Goal: Task Accomplishment & Management: Manage account settings

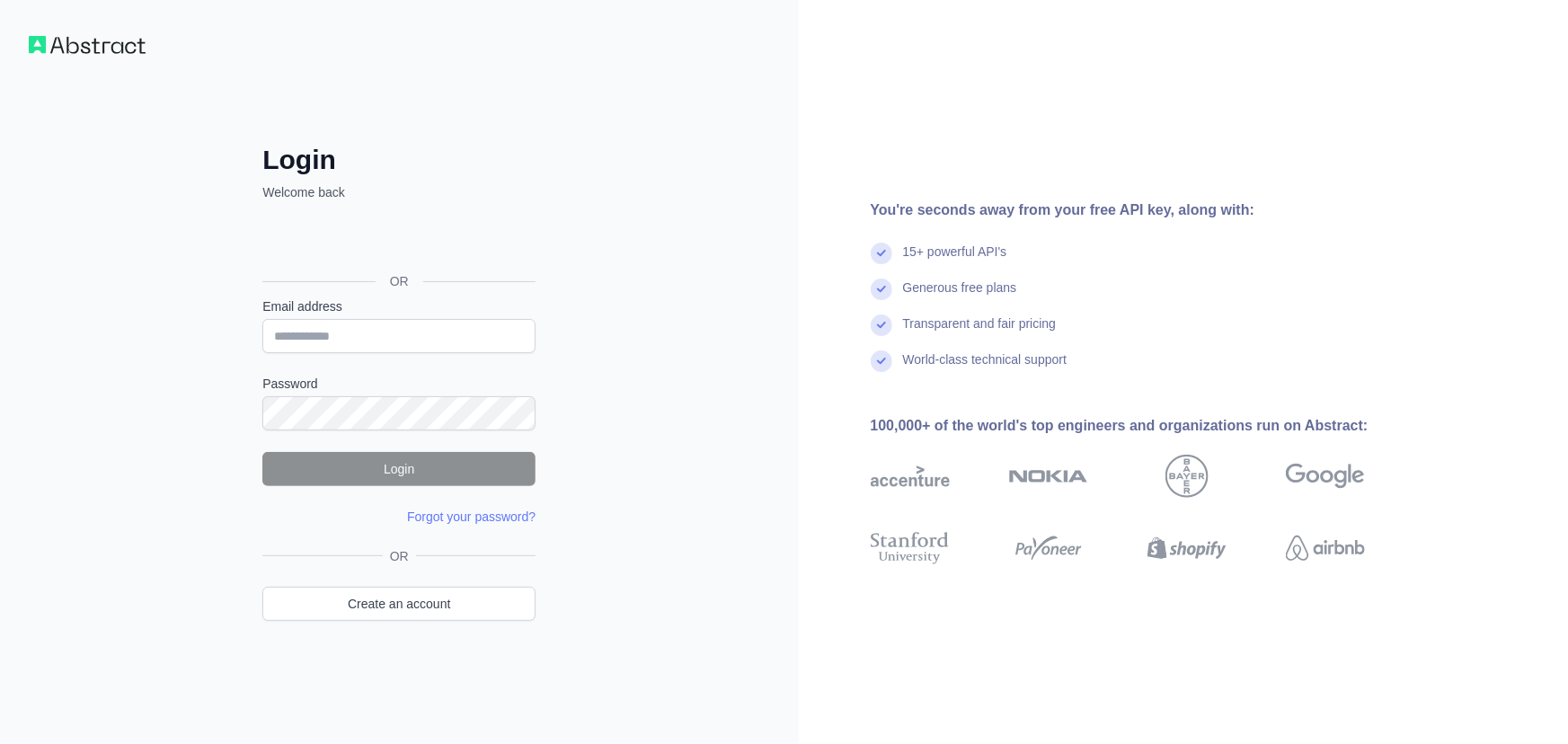
click at [390, 343] on input "Email address" at bounding box center [399, 336] width 274 height 35
type input "**********"
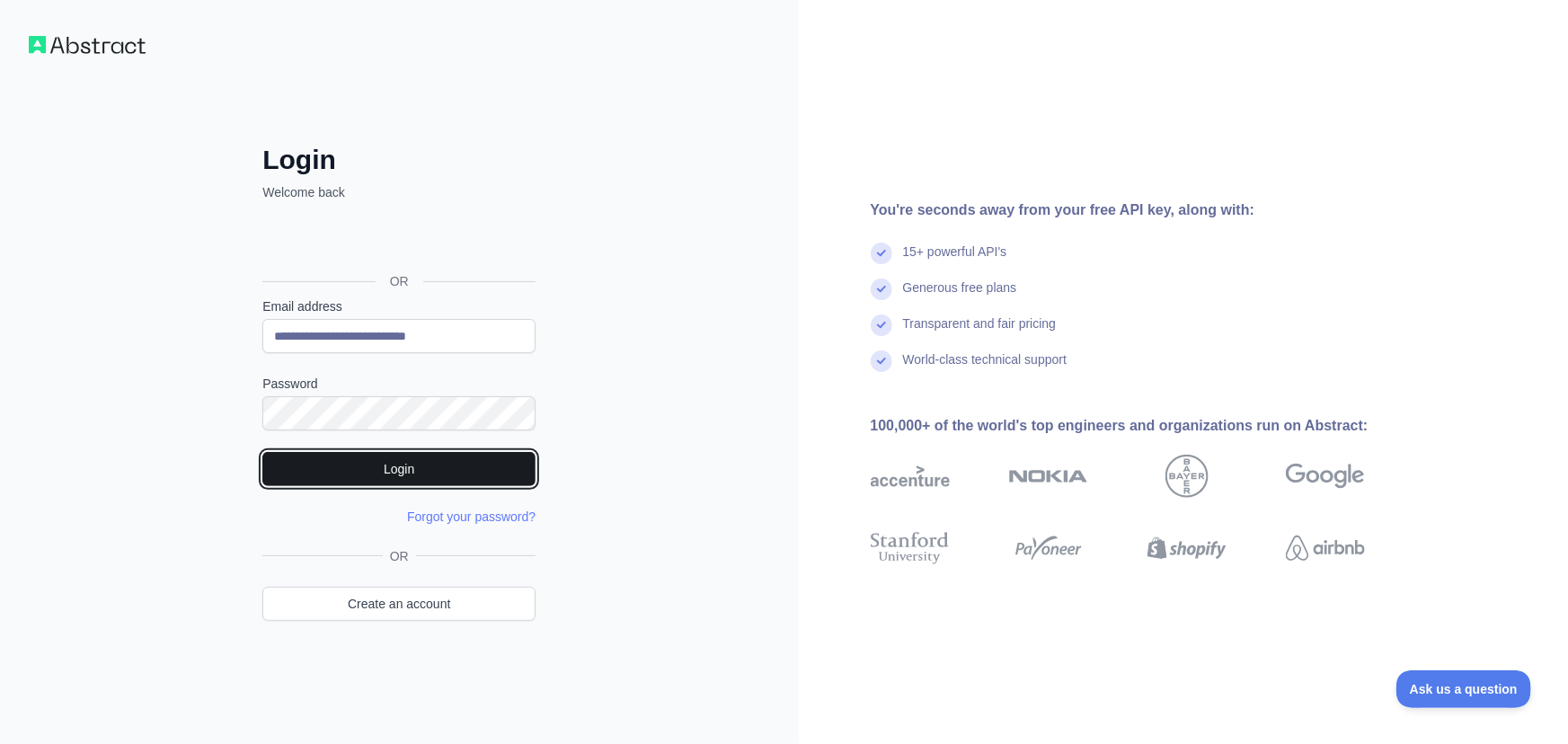
click at [419, 462] on button "Login" at bounding box center [399, 469] width 274 height 35
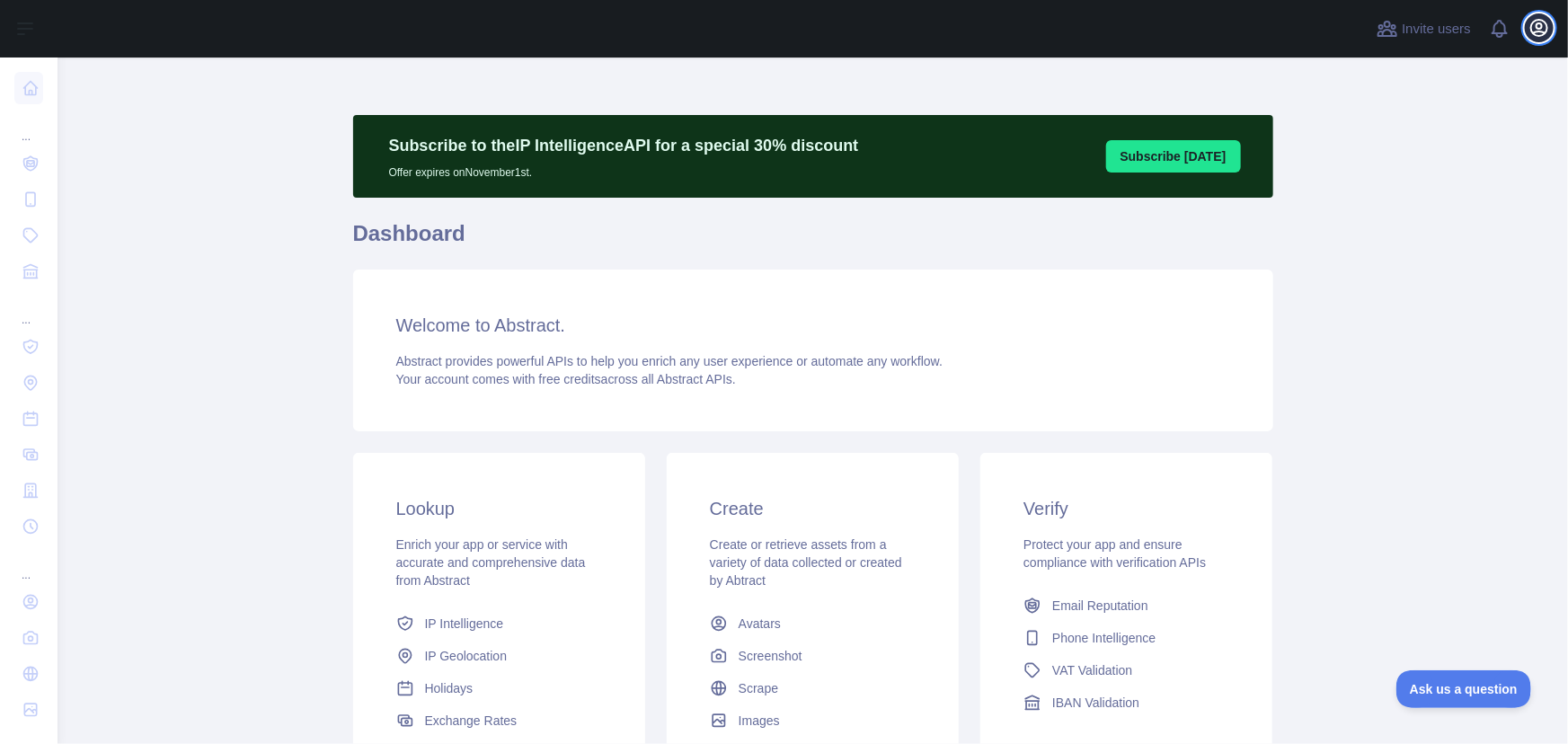
click at [1531, 33] on icon "button" at bounding box center [1539, 28] width 22 height 22
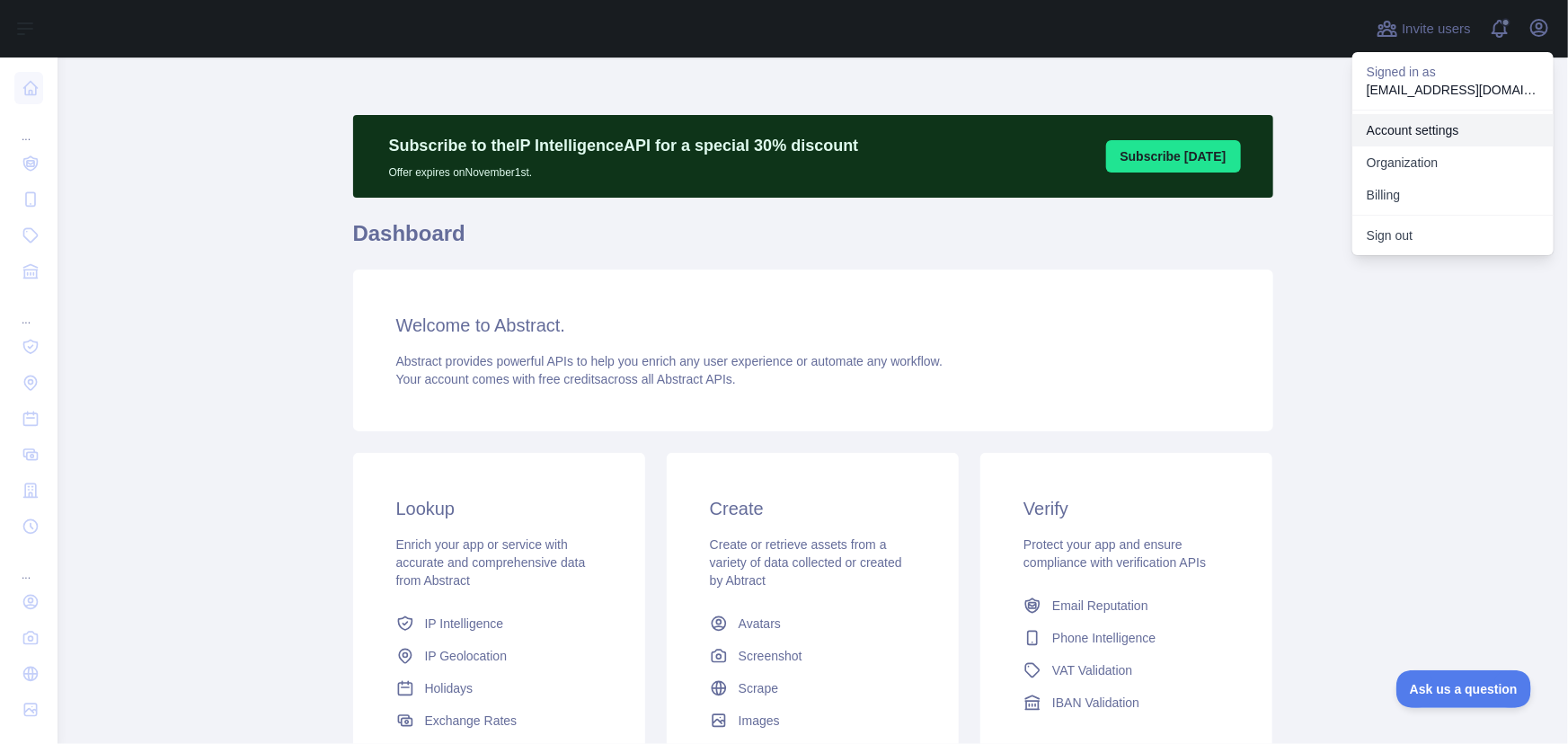
click at [1390, 132] on link "Account settings" at bounding box center [1453, 130] width 202 height 33
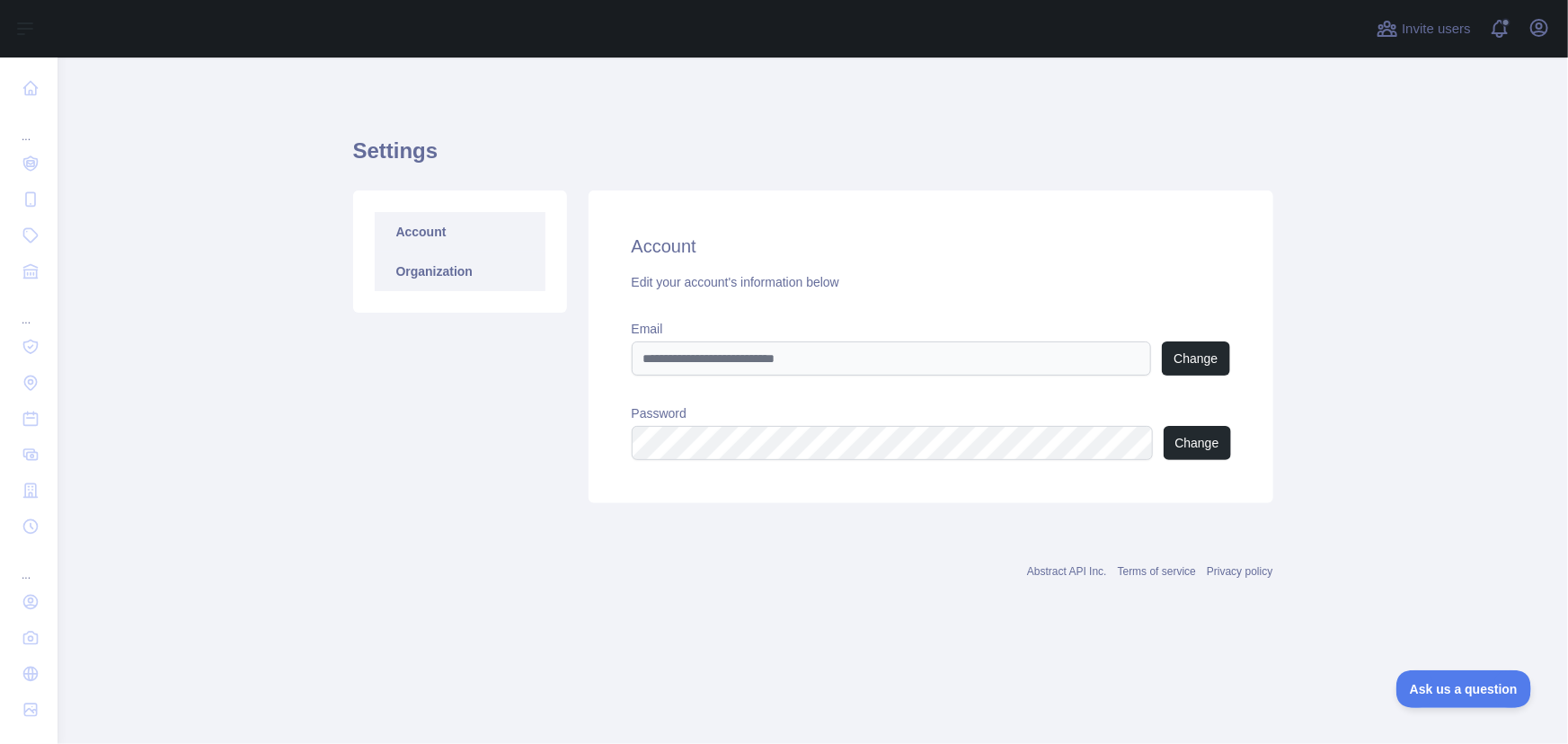
click at [457, 277] on link "Organization" at bounding box center [459, 272] width 171 height 40
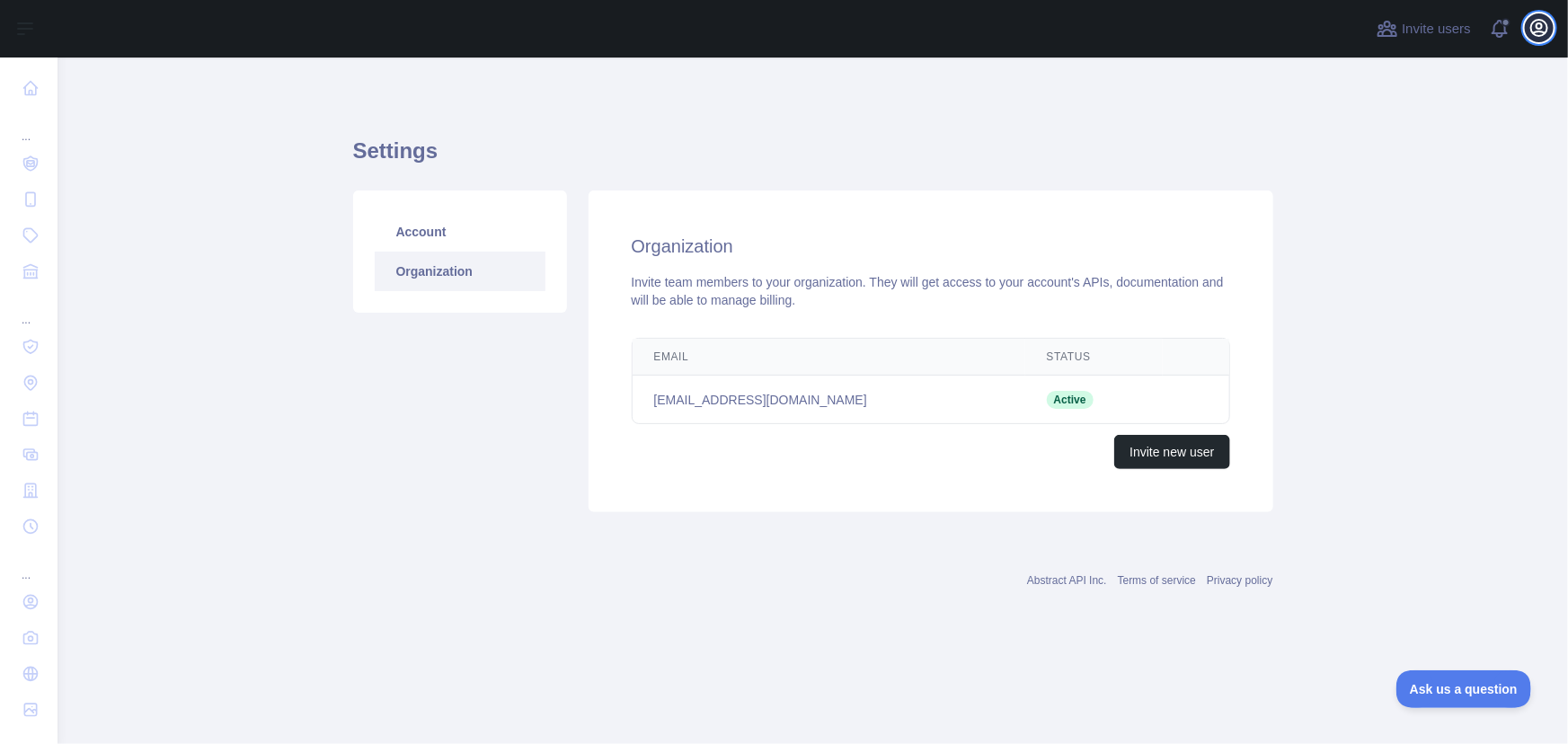
click at [1553, 29] on button "Open user menu" at bounding box center [1539, 28] width 29 height 29
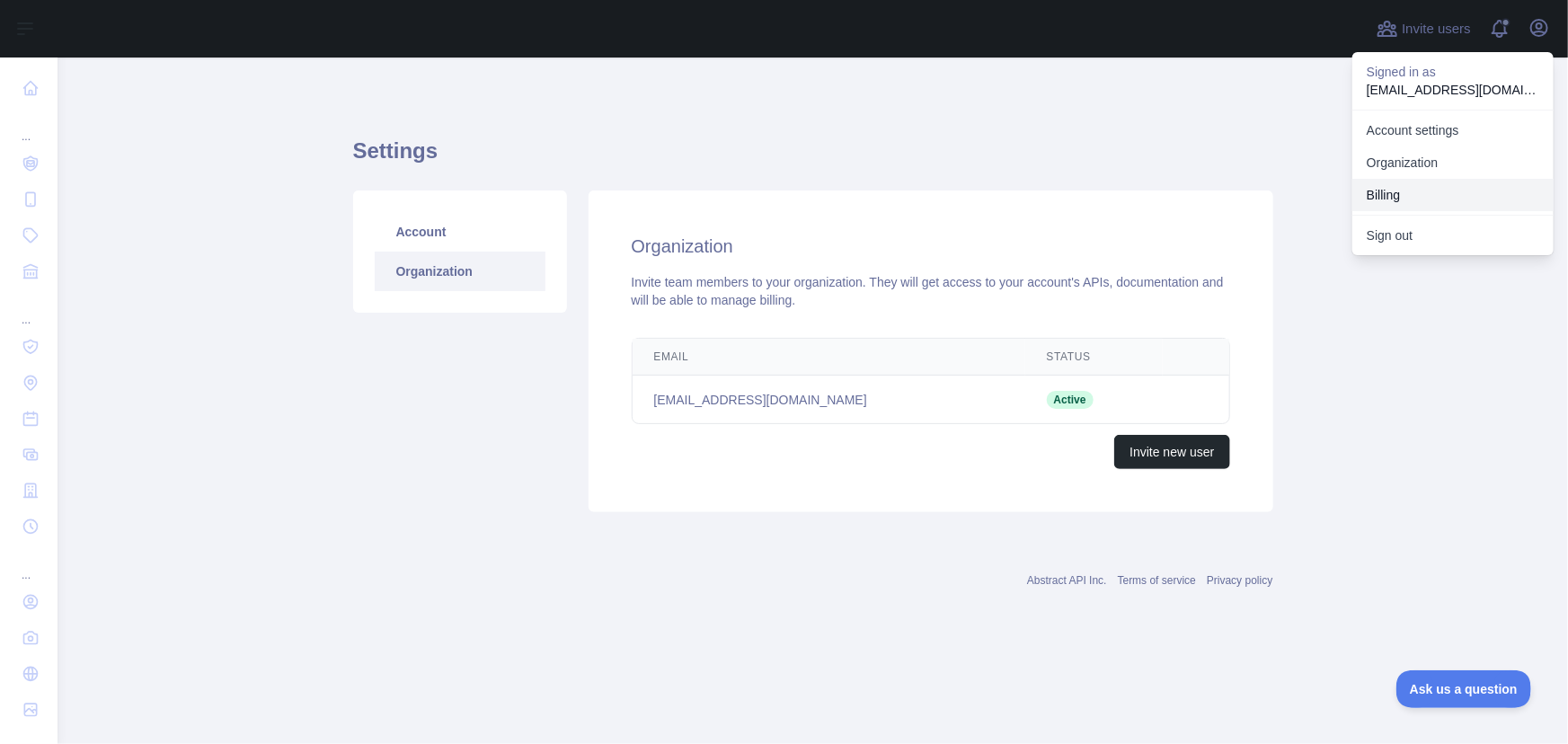
click at [1400, 192] on button "Billing" at bounding box center [1453, 195] width 202 height 33
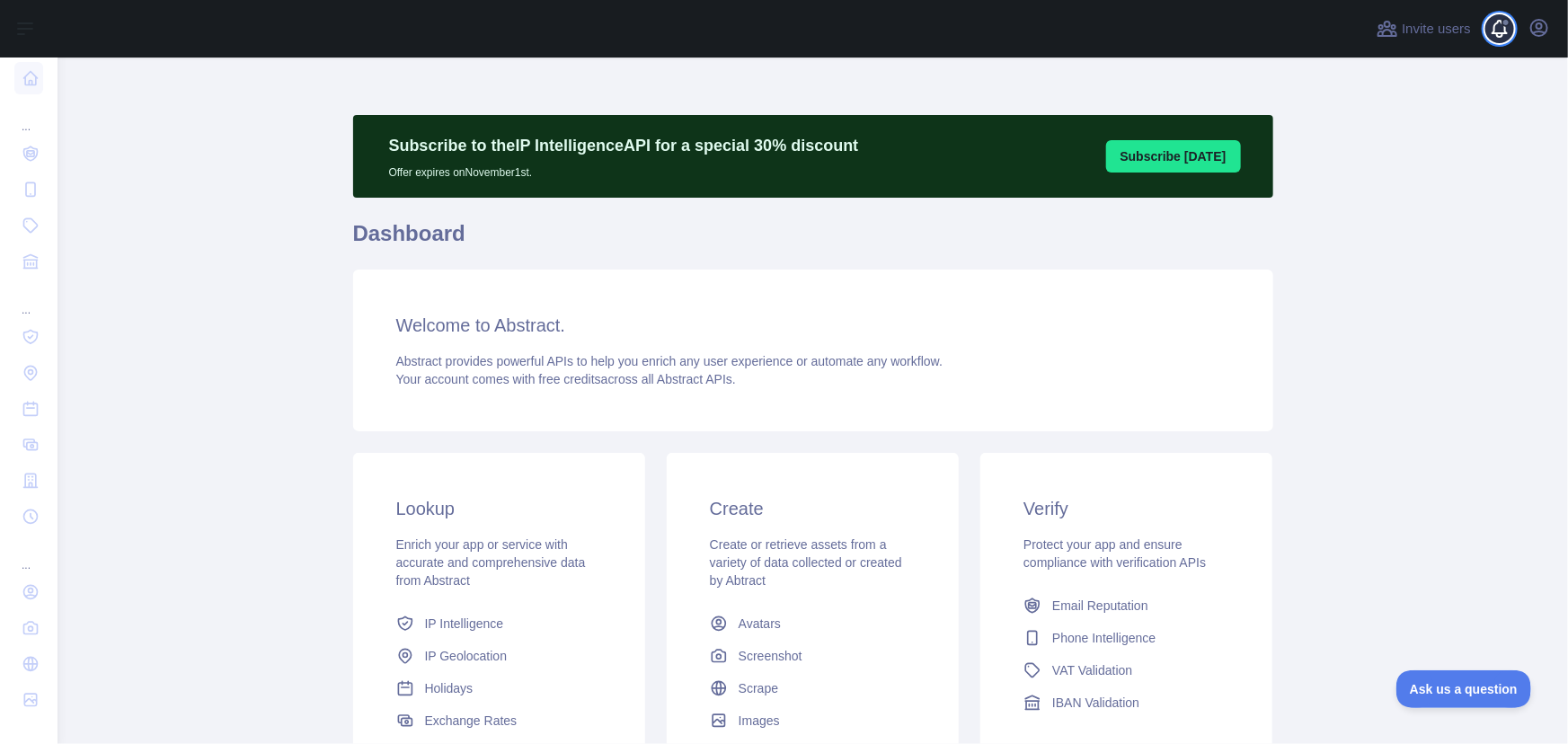
click at [1503, 32] on span at bounding box center [1507, 29] width 36 height 57
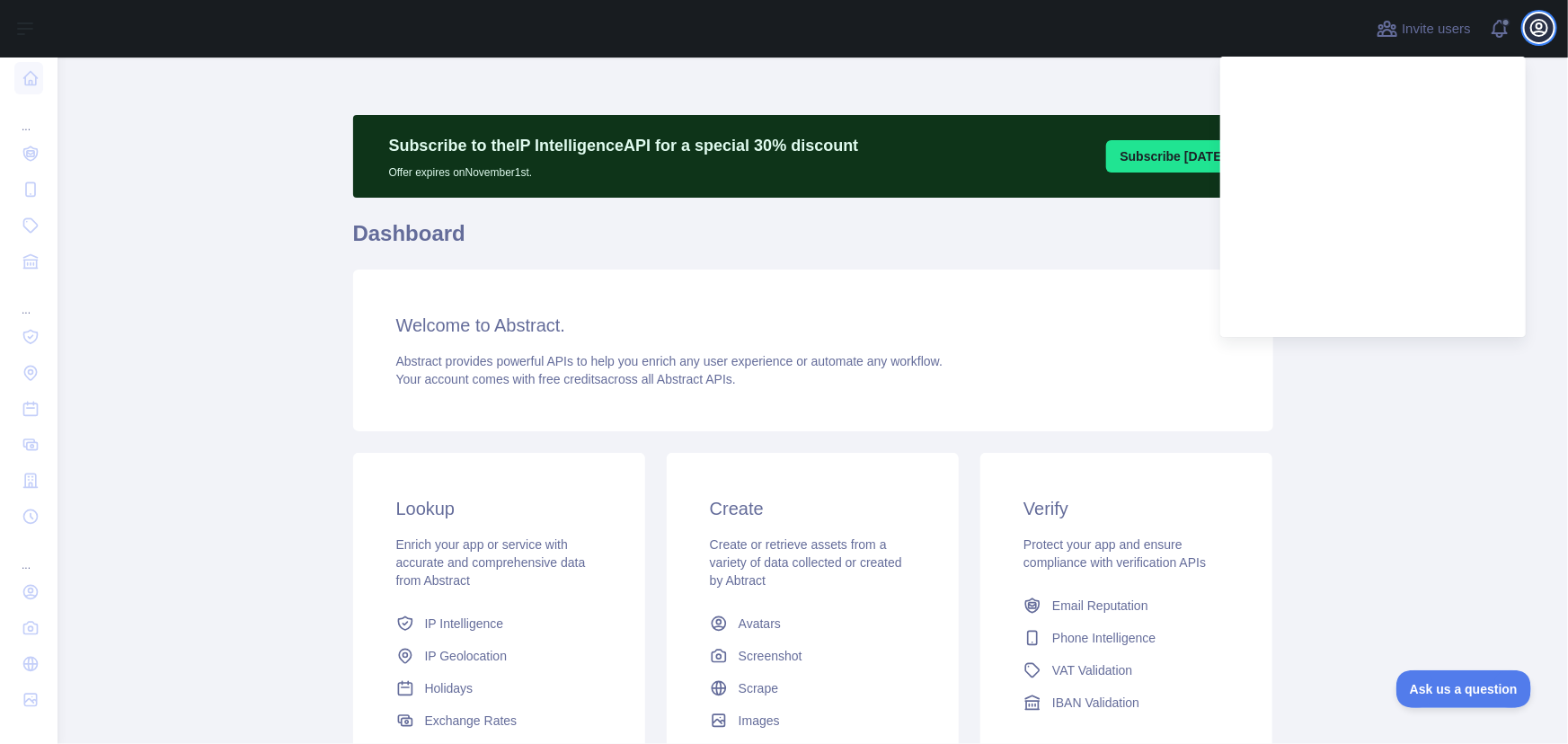
click at [1538, 32] on icon "button" at bounding box center [1539, 28] width 16 height 16
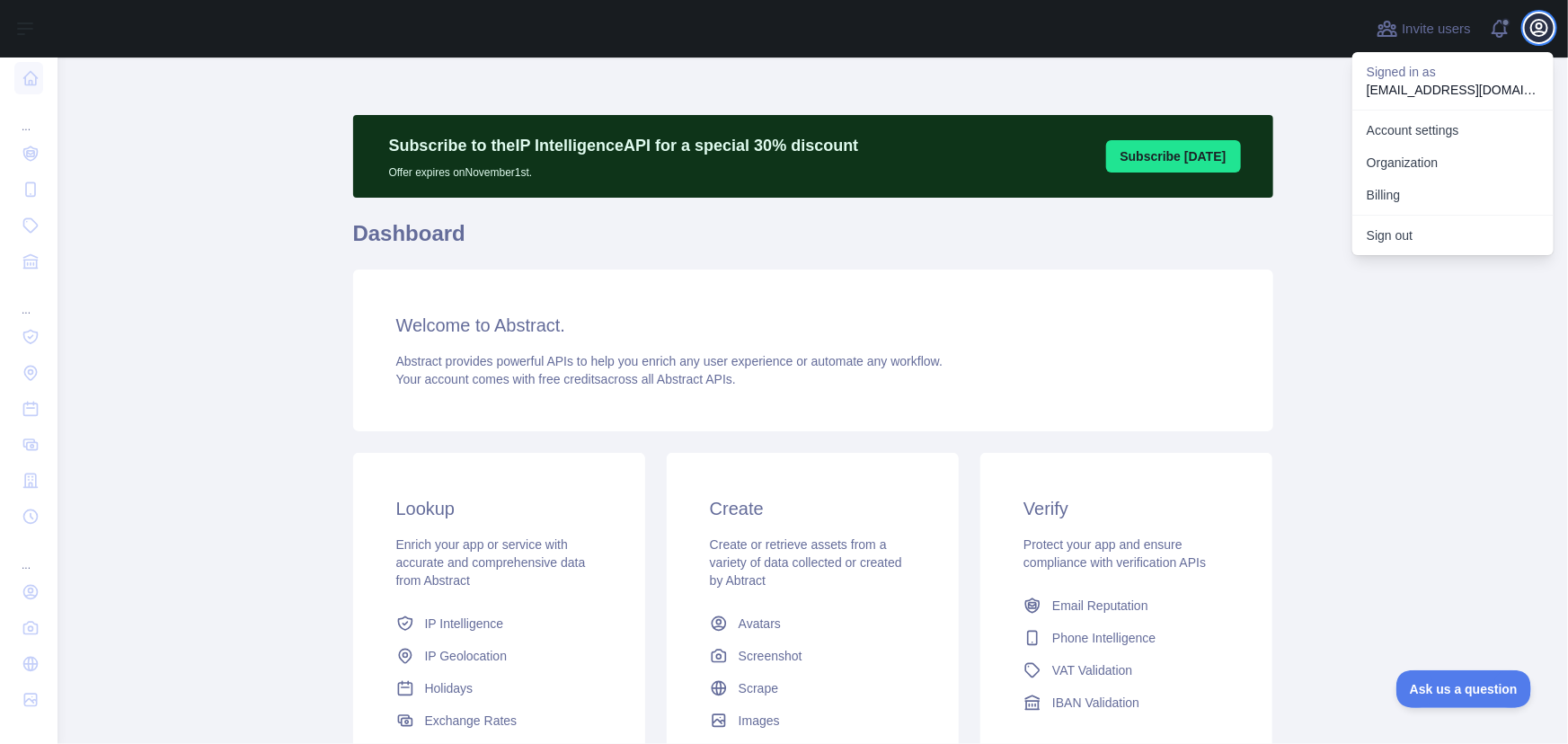
click at [1538, 32] on icon "button" at bounding box center [1539, 28] width 16 height 16
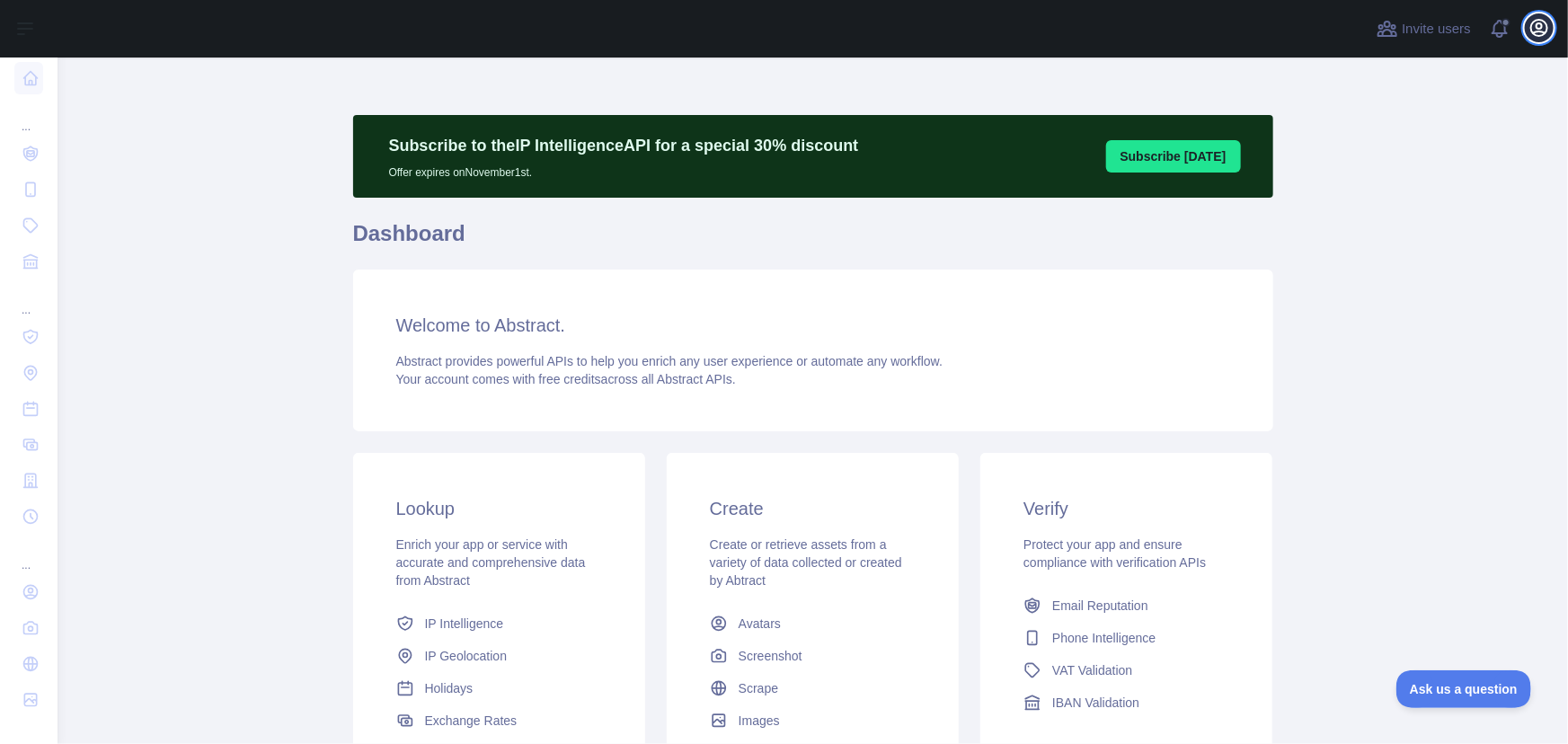
click at [1538, 32] on icon "button" at bounding box center [1539, 28] width 16 height 16
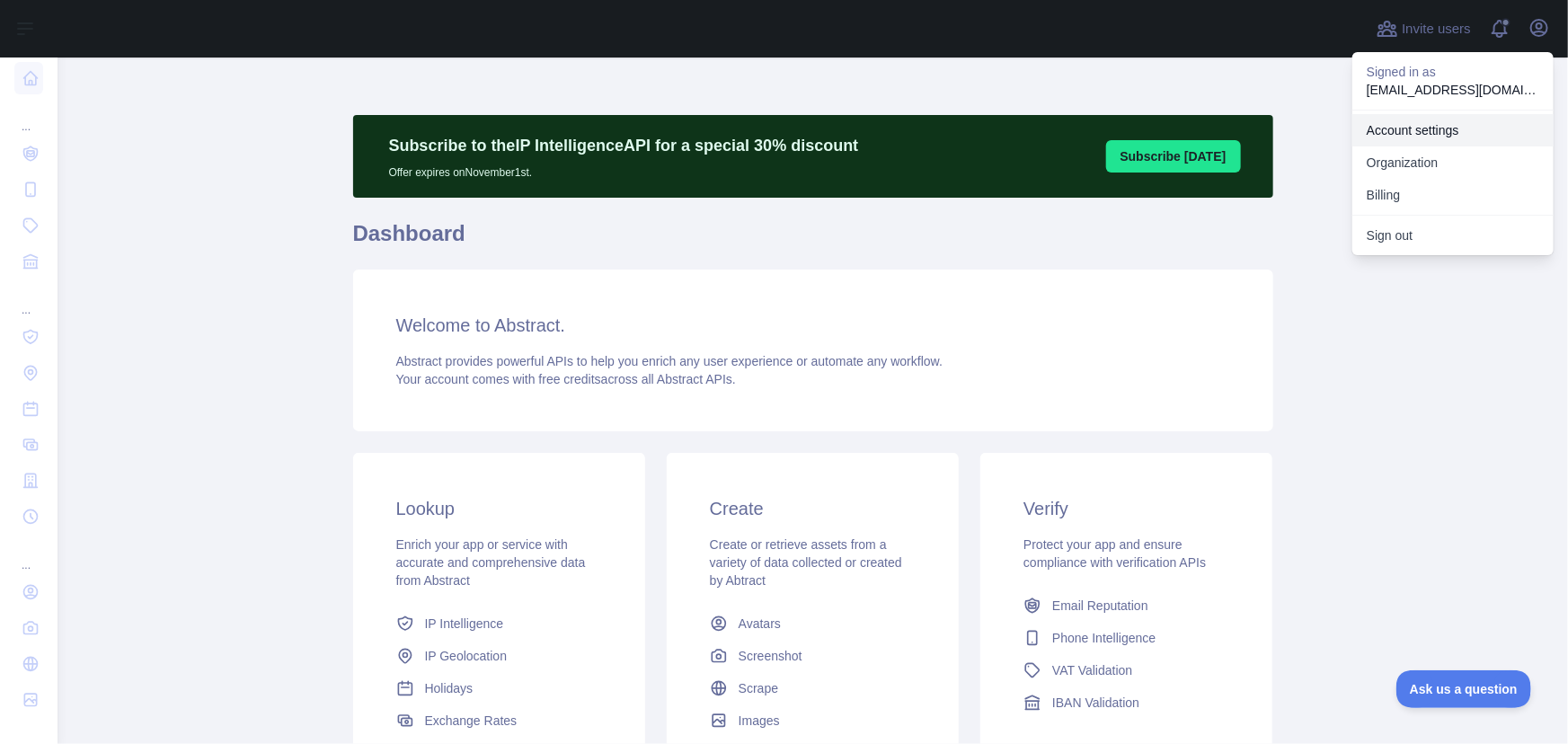
click at [1402, 132] on link "Account settings" at bounding box center [1453, 130] width 202 height 33
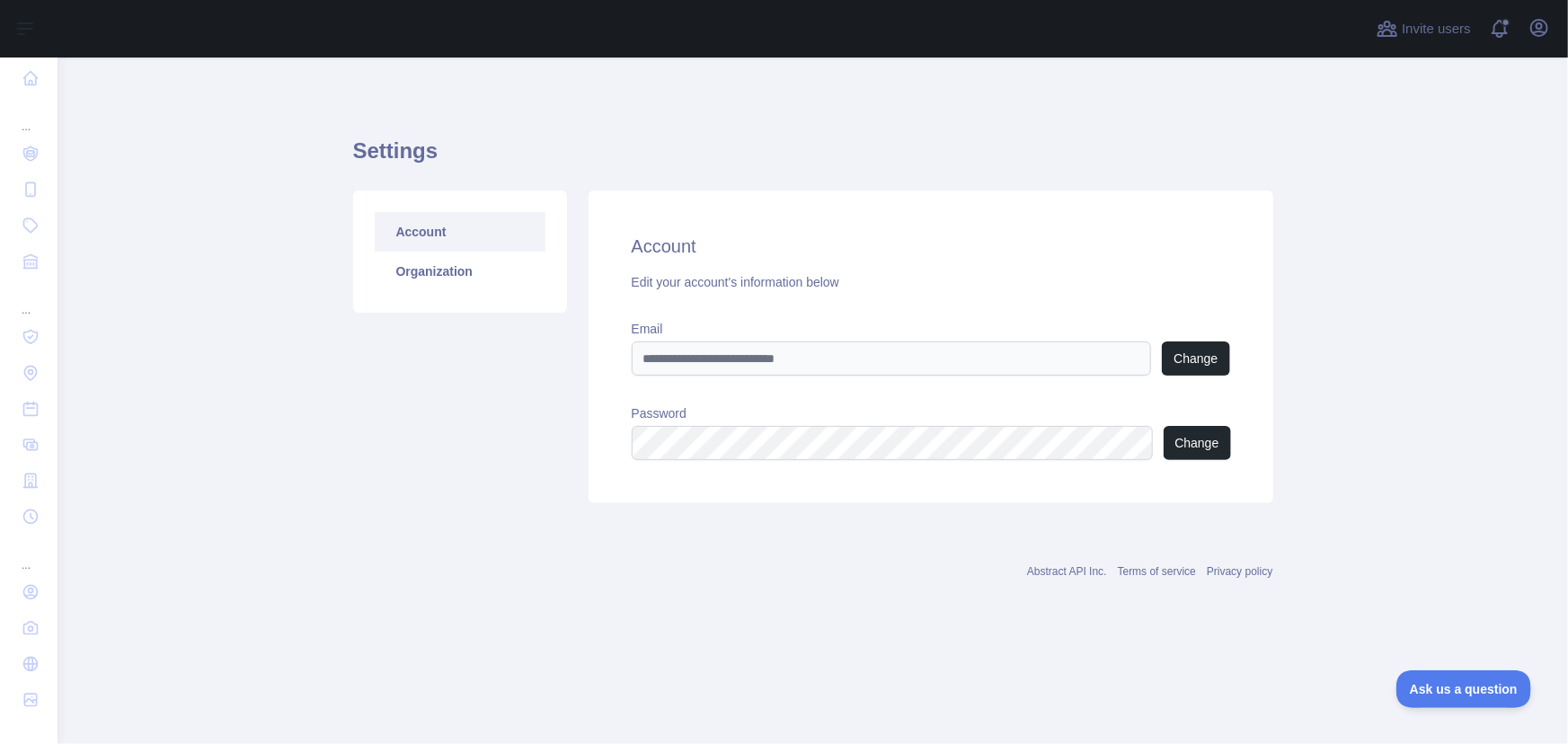
click at [430, 231] on link "Account" at bounding box center [459, 232] width 171 height 40
click at [432, 274] on link "Organization" at bounding box center [459, 272] width 171 height 40
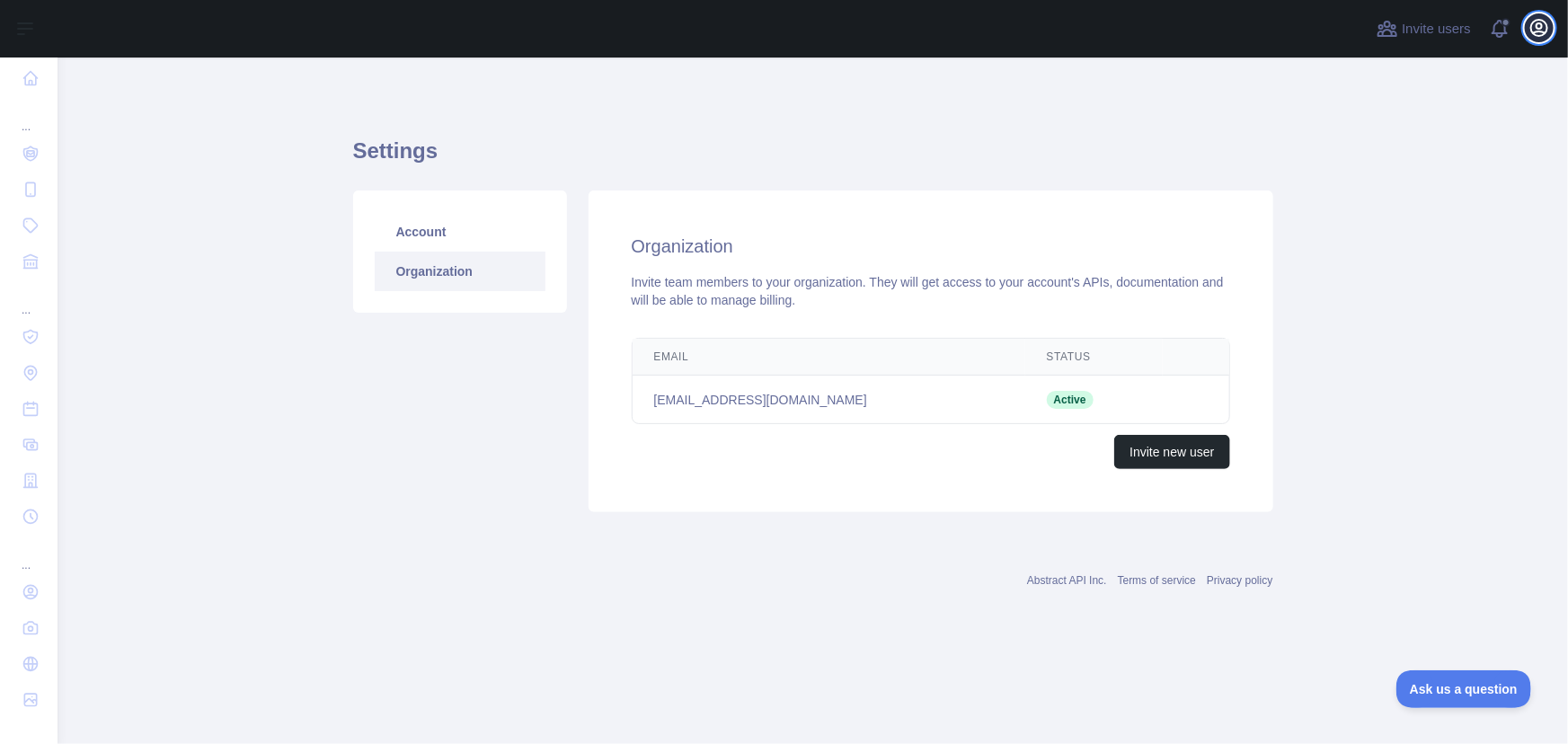
click at [1540, 30] on icon "button" at bounding box center [1539, 28] width 22 height 22
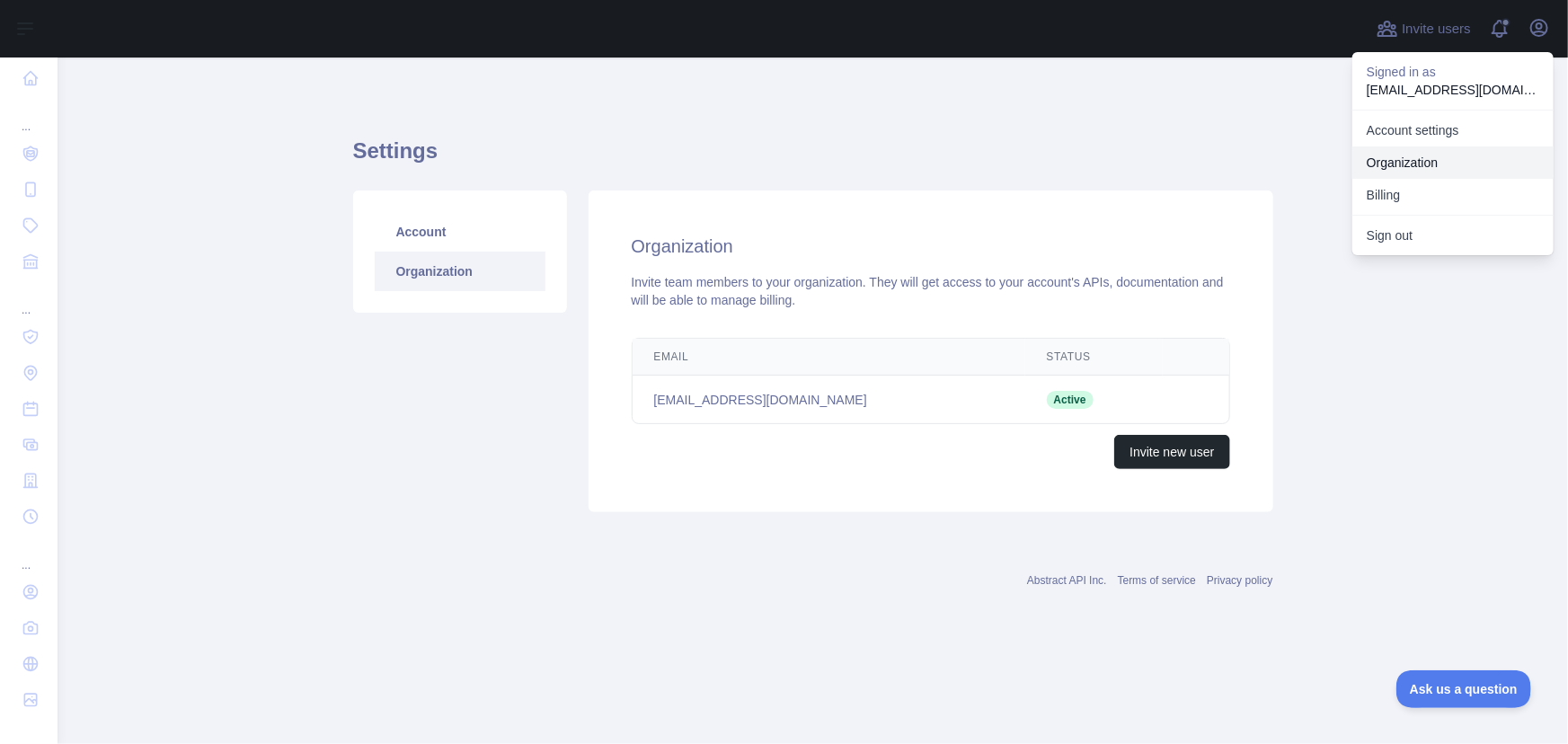
click at [1386, 162] on link "Organization" at bounding box center [1453, 162] width 202 height 33
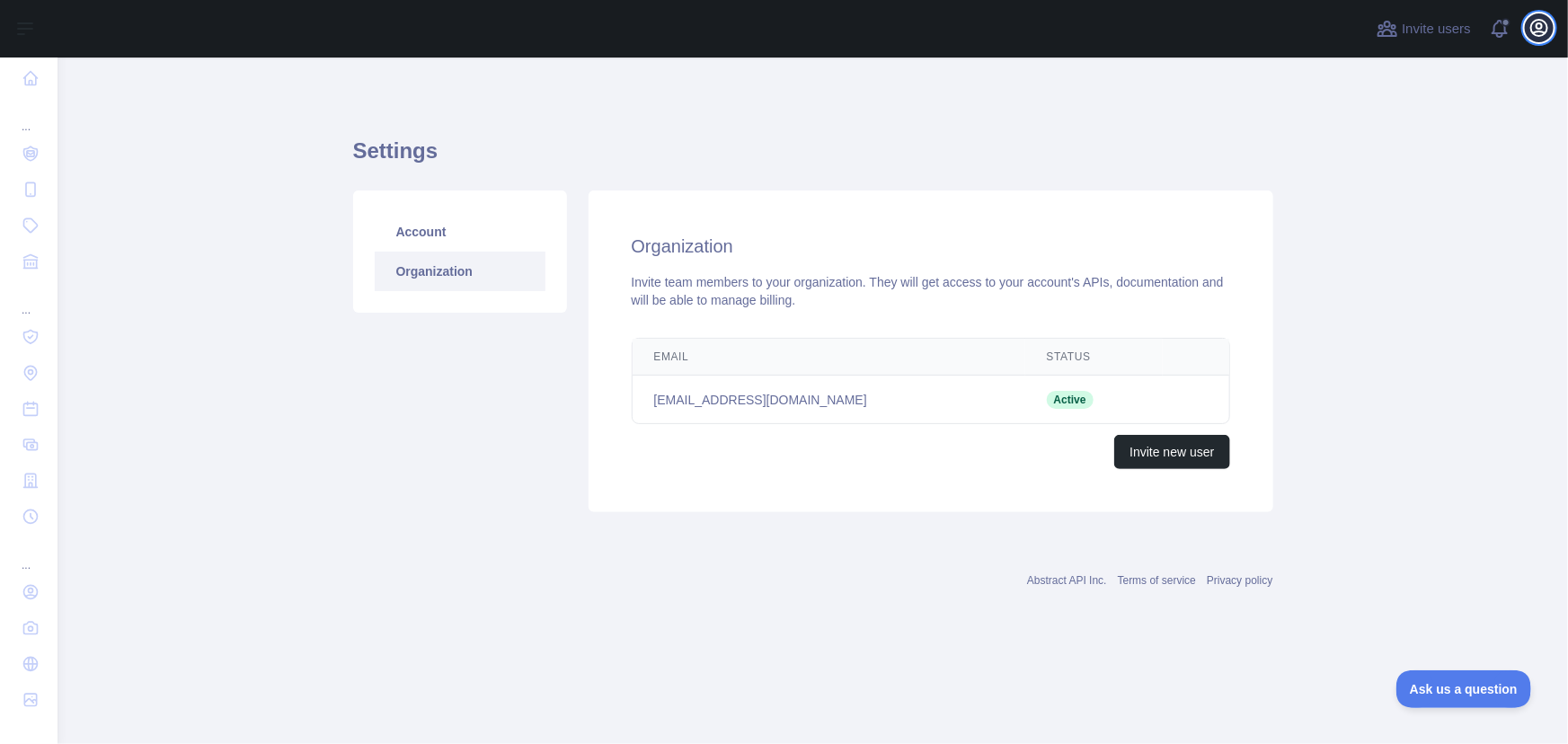
click at [1541, 30] on icon "button" at bounding box center [1539, 28] width 22 height 22
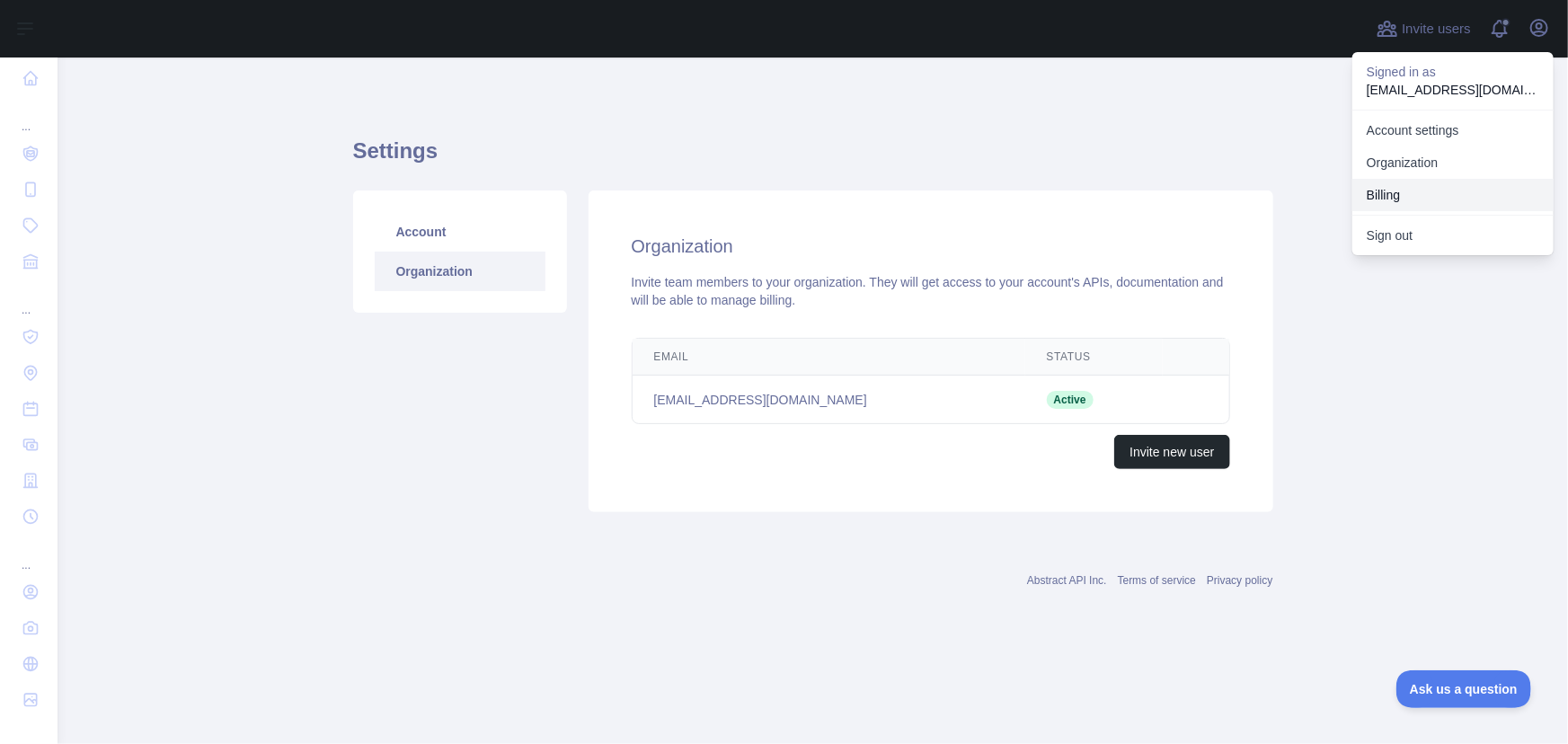
click at [1406, 194] on button "Billing" at bounding box center [1453, 195] width 202 height 33
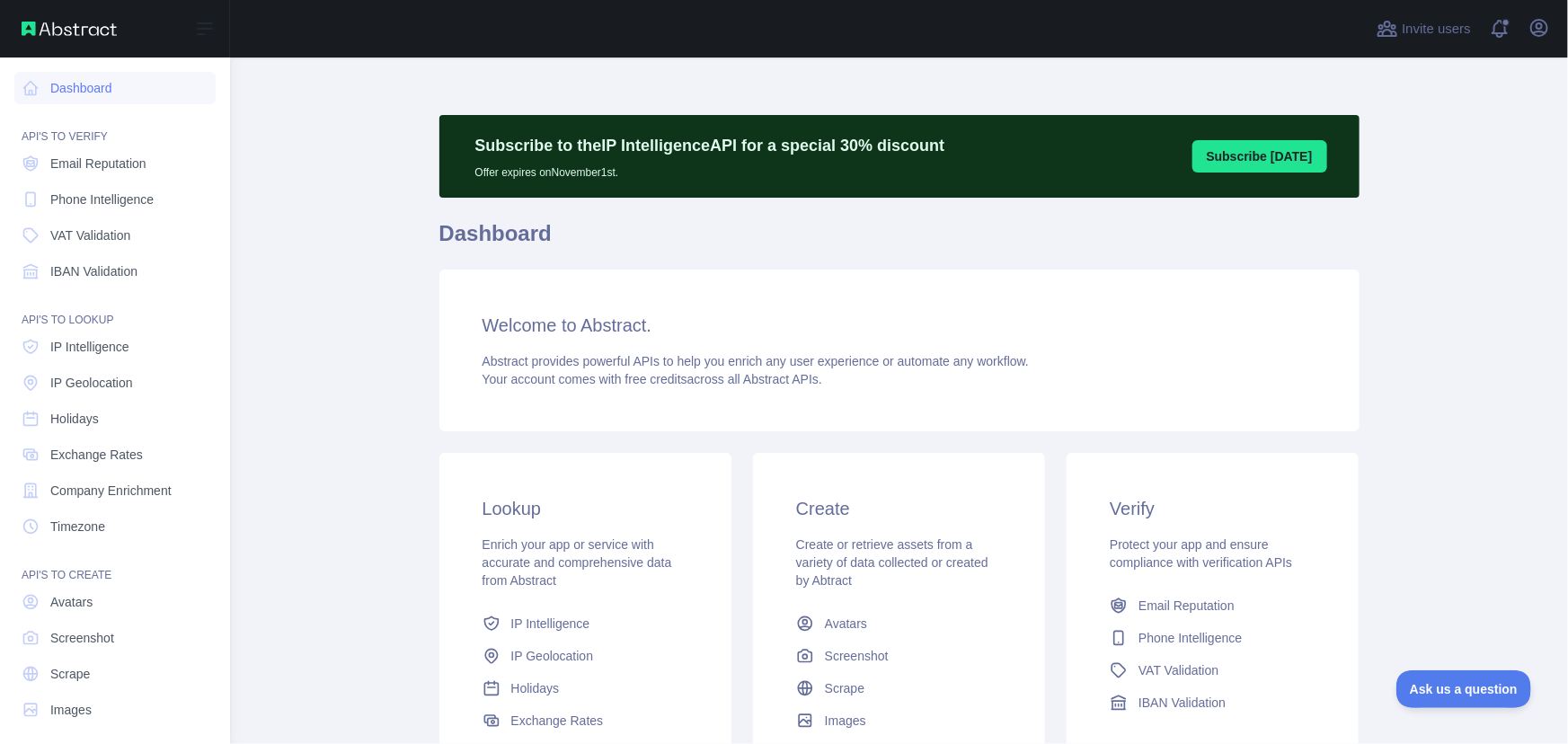
click at [44, 26] on img at bounding box center [69, 29] width 95 height 15
click at [201, 22] on icon at bounding box center [205, 29] width 22 height 22
click at [98, 80] on link "Dashboard" at bounding box center [116, 88] width 202 height 33
click at [1459, 683] on span "Ask us a question" at bounding box center [1454, 687] width 134 height 13
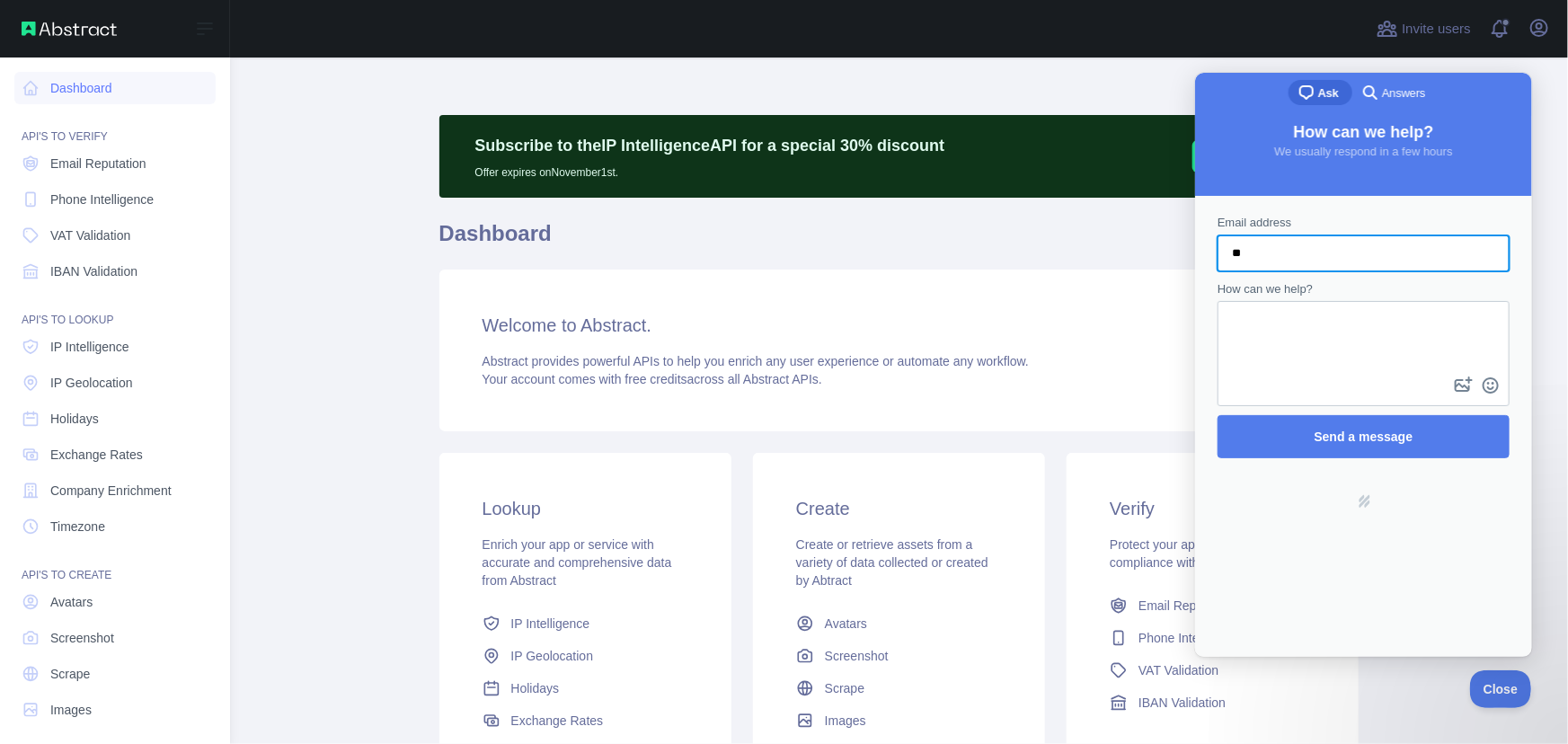
type input "*"
click at [1129, 253] on h1 "Dashboard" at bounding box center [899, 241] width 920 height 43
drag, startPoint x: 977, startPoint y: 273, endPoint x: 1048, endPoint y: 262, distance: 71.8
click at [976, 273] on div "Welcome to Abstract. Abstract provides powerful APIs to help you enrich any use…" at bounding box center [899, 351] width 920 height 162
click at [1489, 691] on span "Close" at bounding box center [1496, 687] width 61 height 13
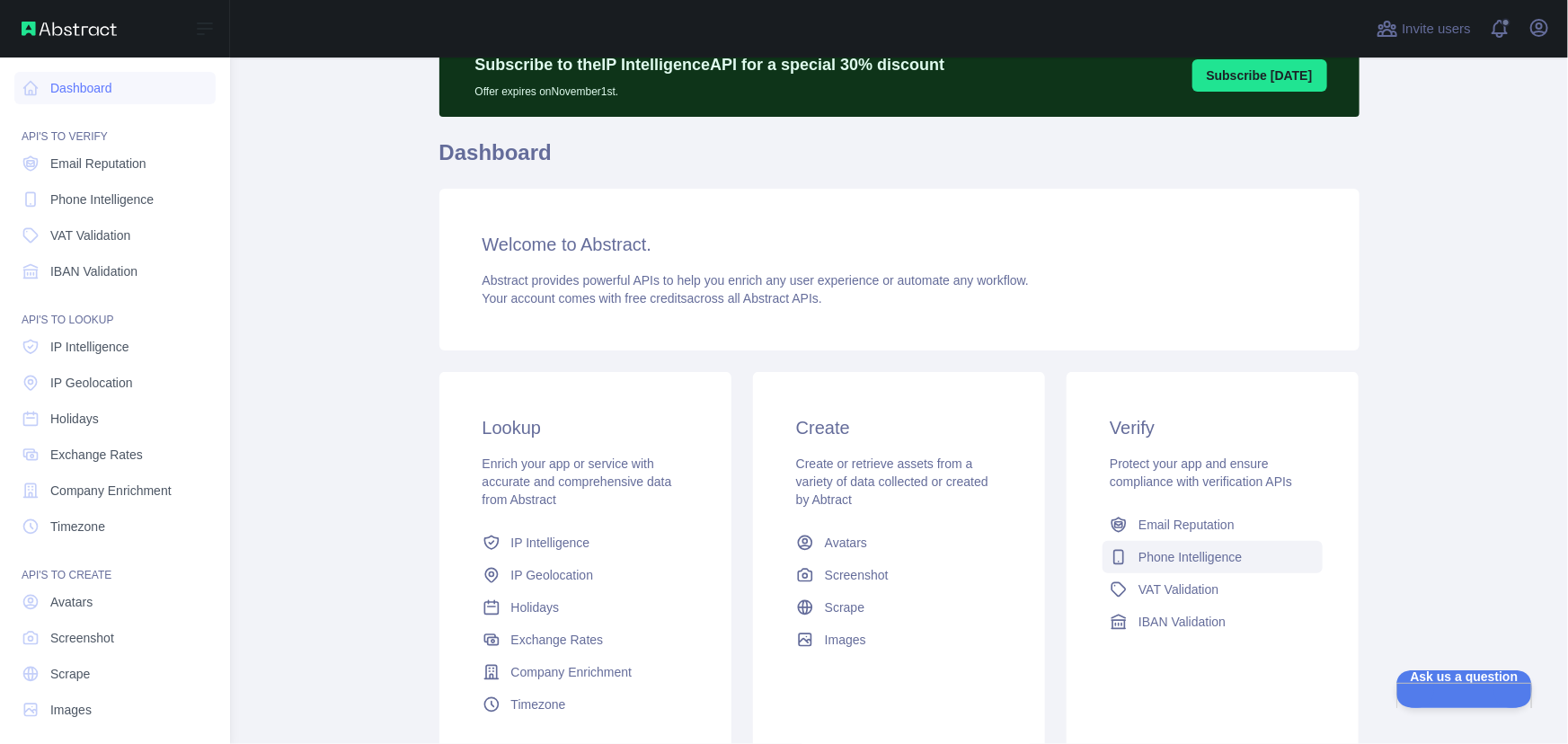
scroll to position [233, 0]
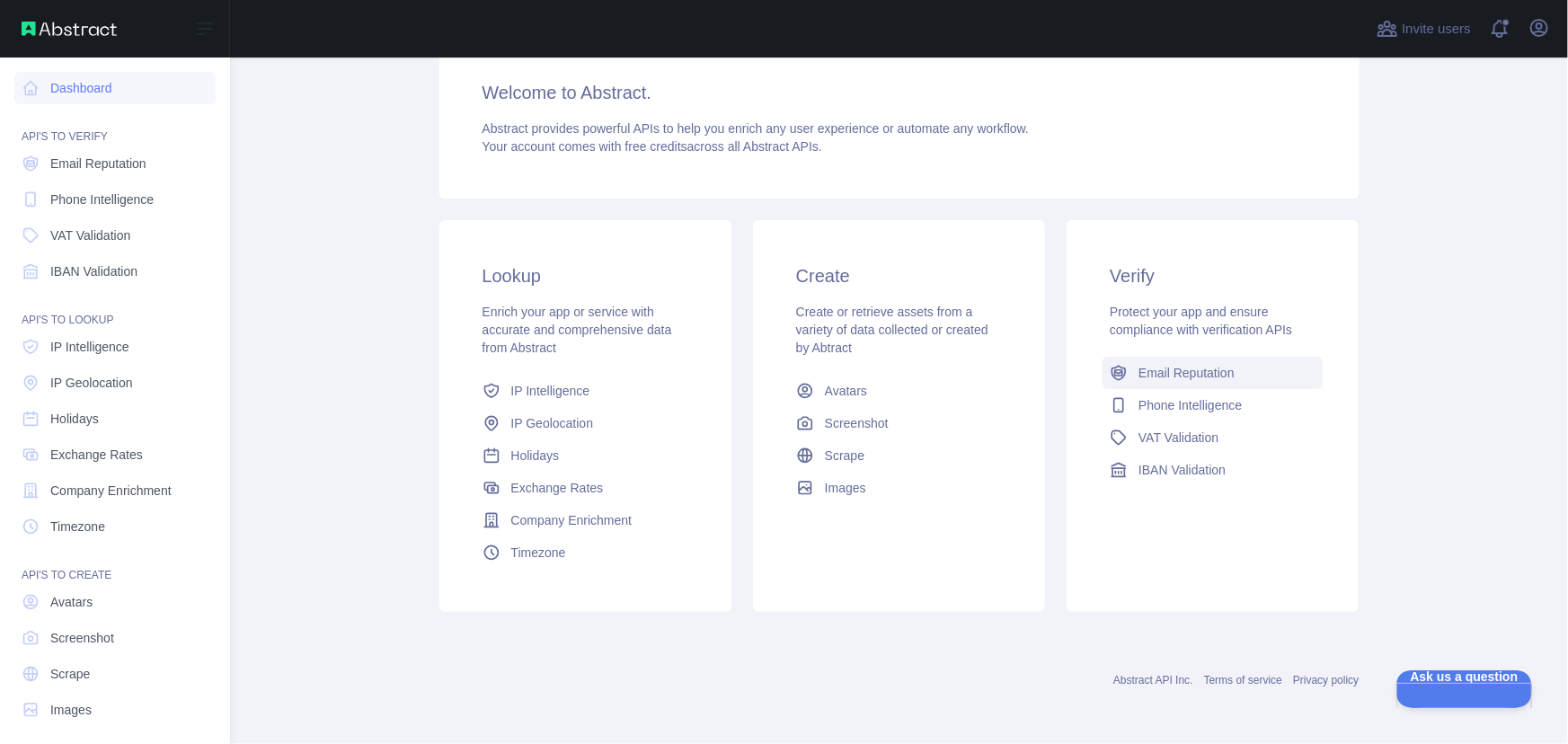
click at [1182, 374] on span "Email Reputation" at bounding box center [1186, 372] width 96 height 18
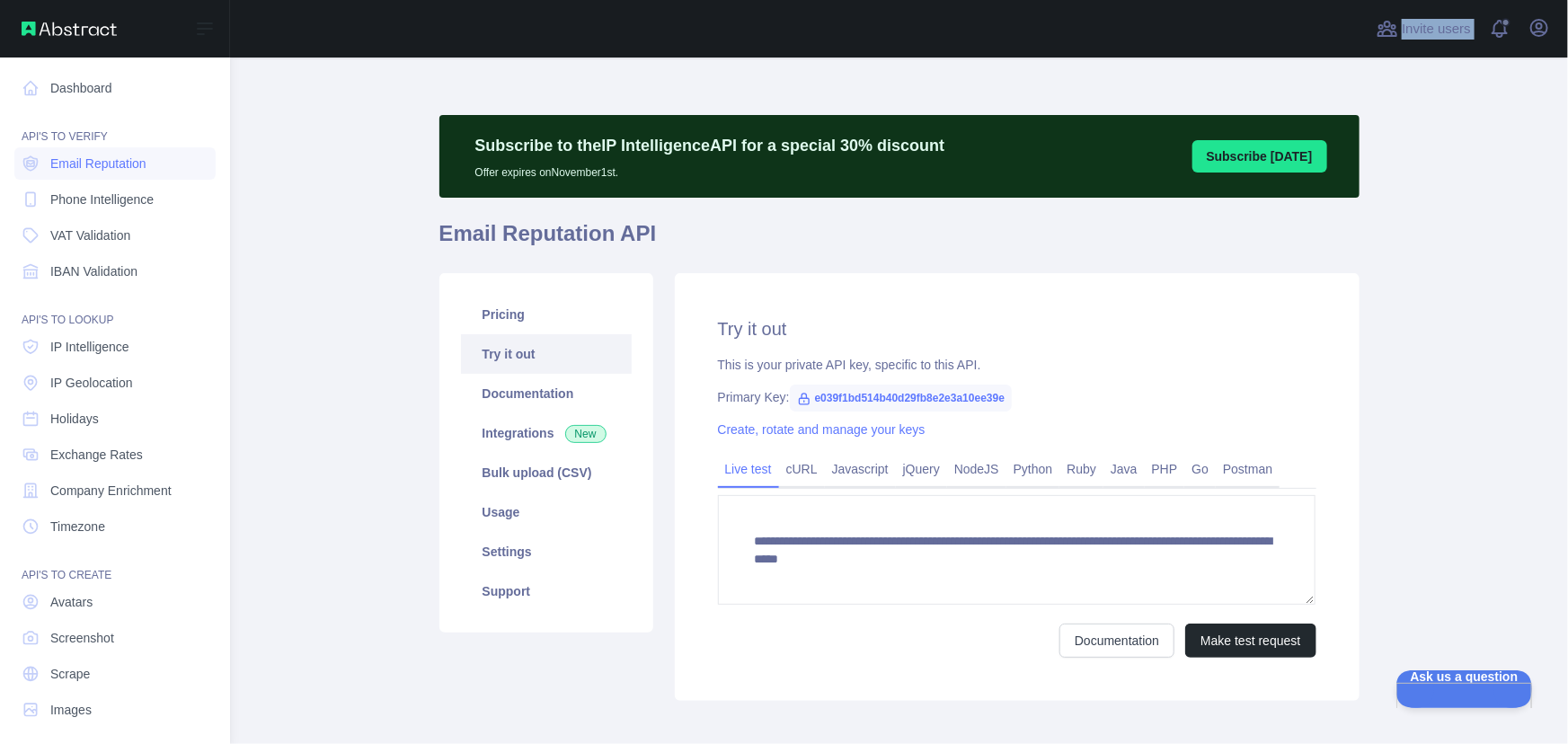
drag, startPoint x: 541, startPoint y: 81, endPoint x: 1037, endPoint y: 100, distance: 496.4
click at [813, 87] on div "**********" at bounding box center [899, 372] width 1338 height 744
click at [1523, 117] on main "**********" at bounding box center [899, 400] width 1338 height 687
click at [1504, 35] on span at bounding box center [1507, 29] width 36 height 57
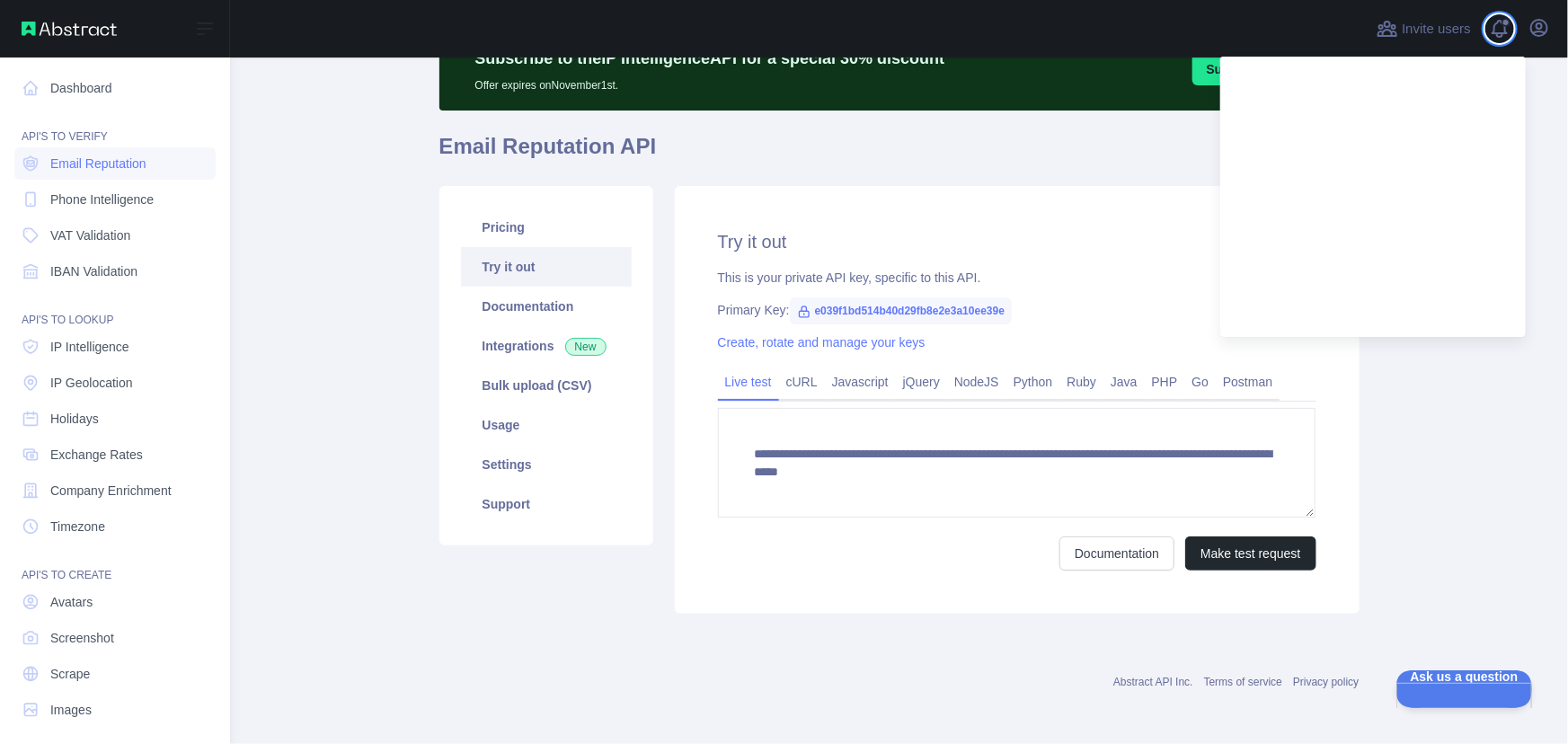
scroll to position [89, 0]
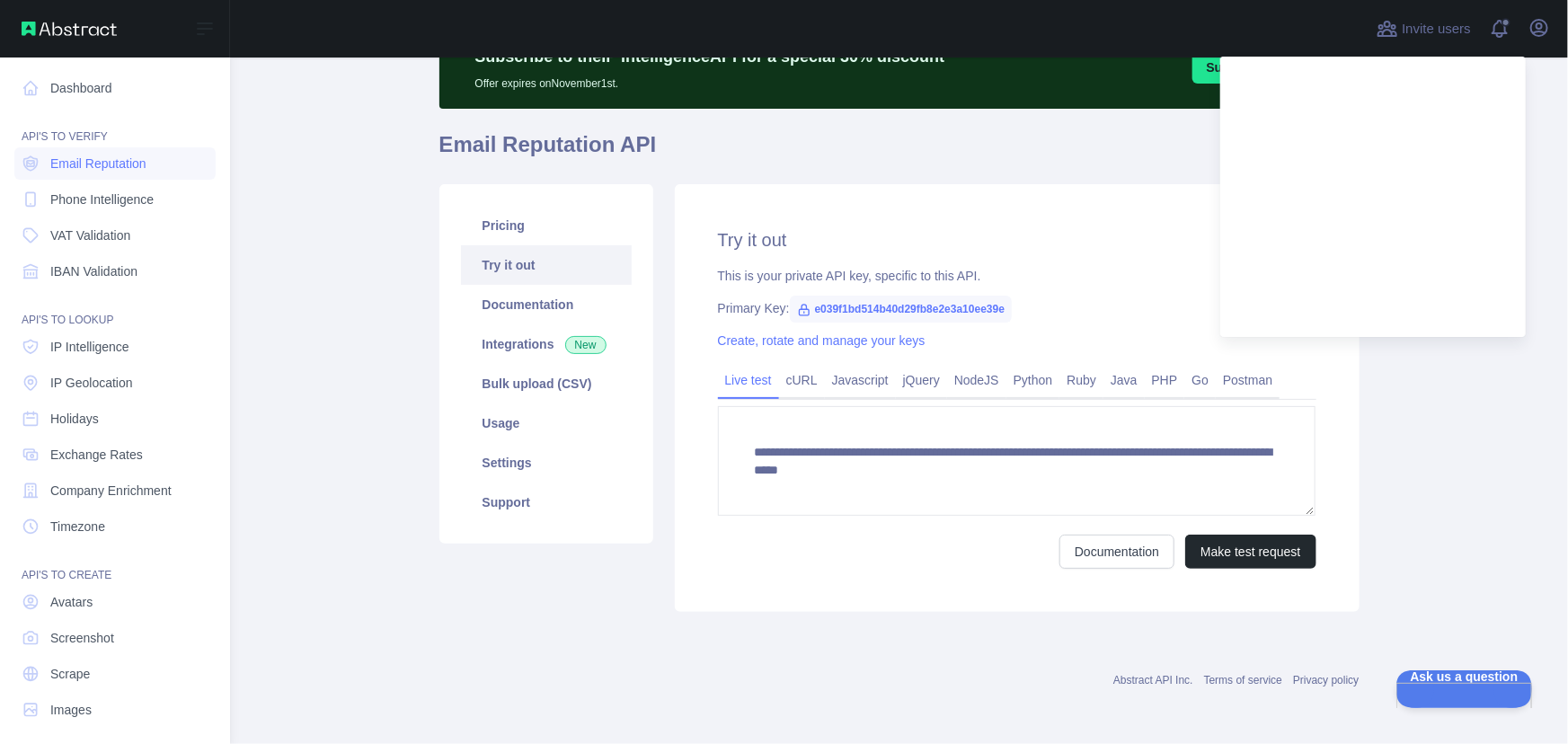
click at [1536, 250] on main "**********" at bounding box center [899, 400] width 1338 height 687
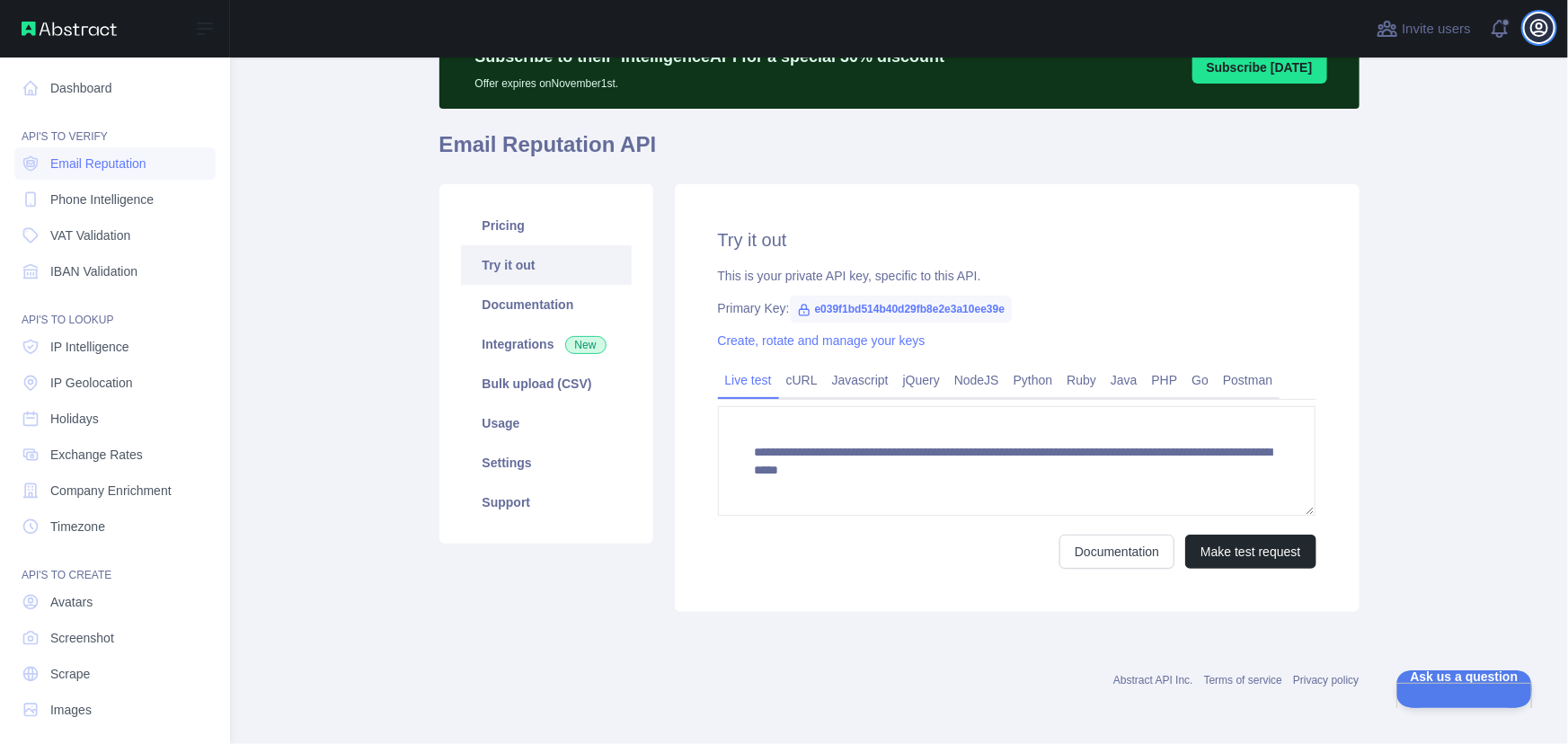
click at [1545, 26] on icon "button" at bounding box center [1539, 28] width 22 height 22
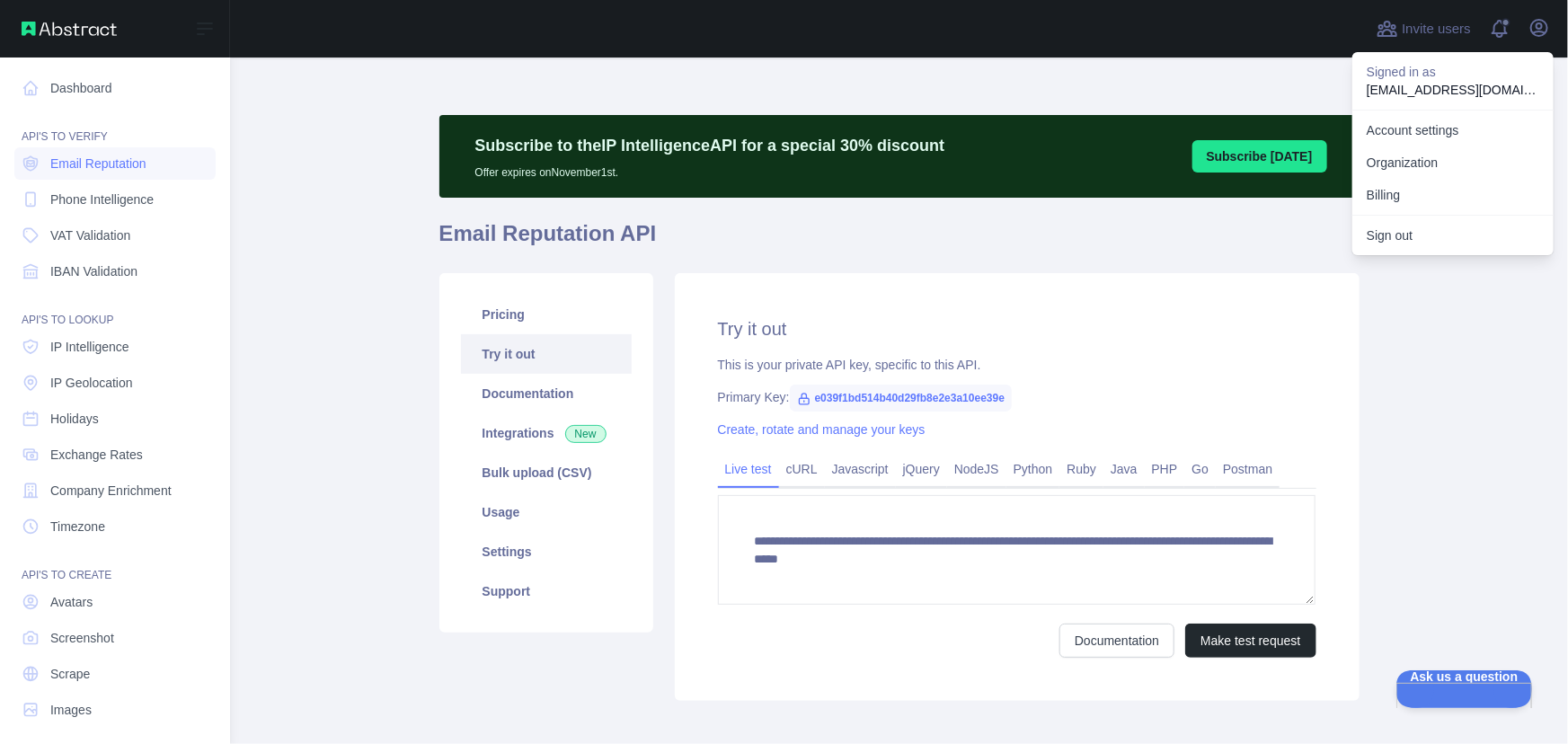
scroll to position [0, 0]
click at [95, 95] on link "Dashboard" at bounding box center [116, 88] width 202 height 33
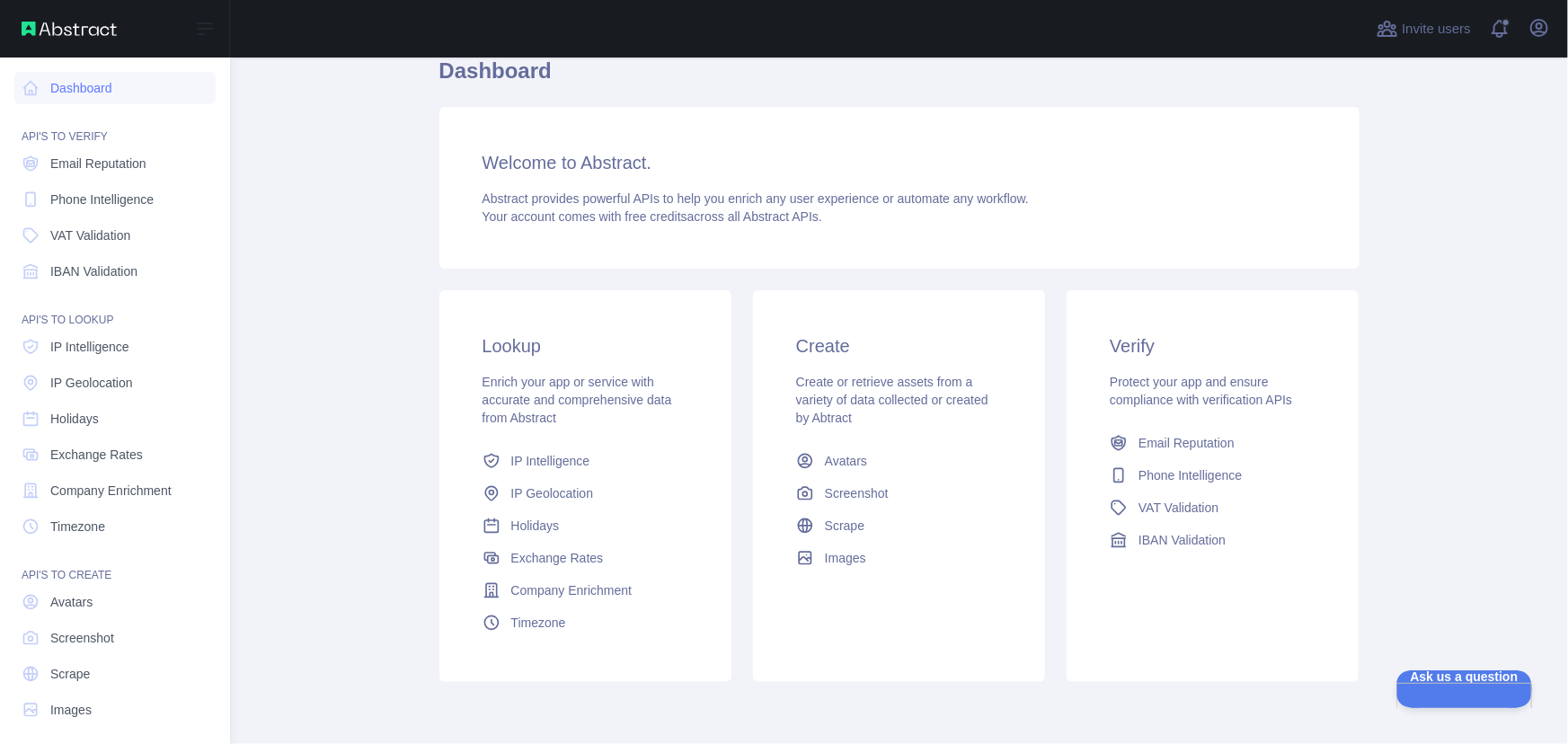
scroll to position [233, 0]
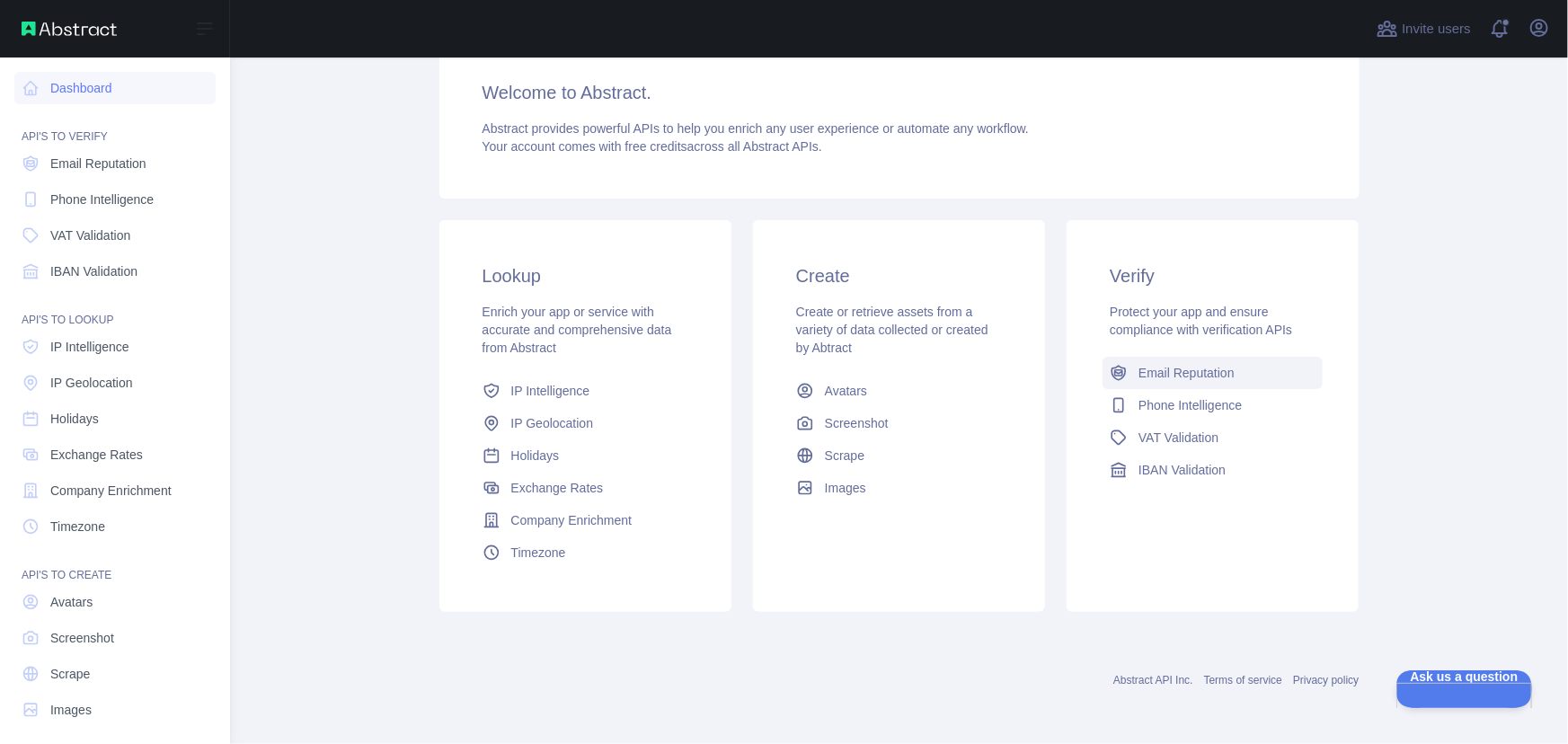
click at [1151, 372] on span "Email Reputation" at bounding box center [1186, 372] width 96 height 18
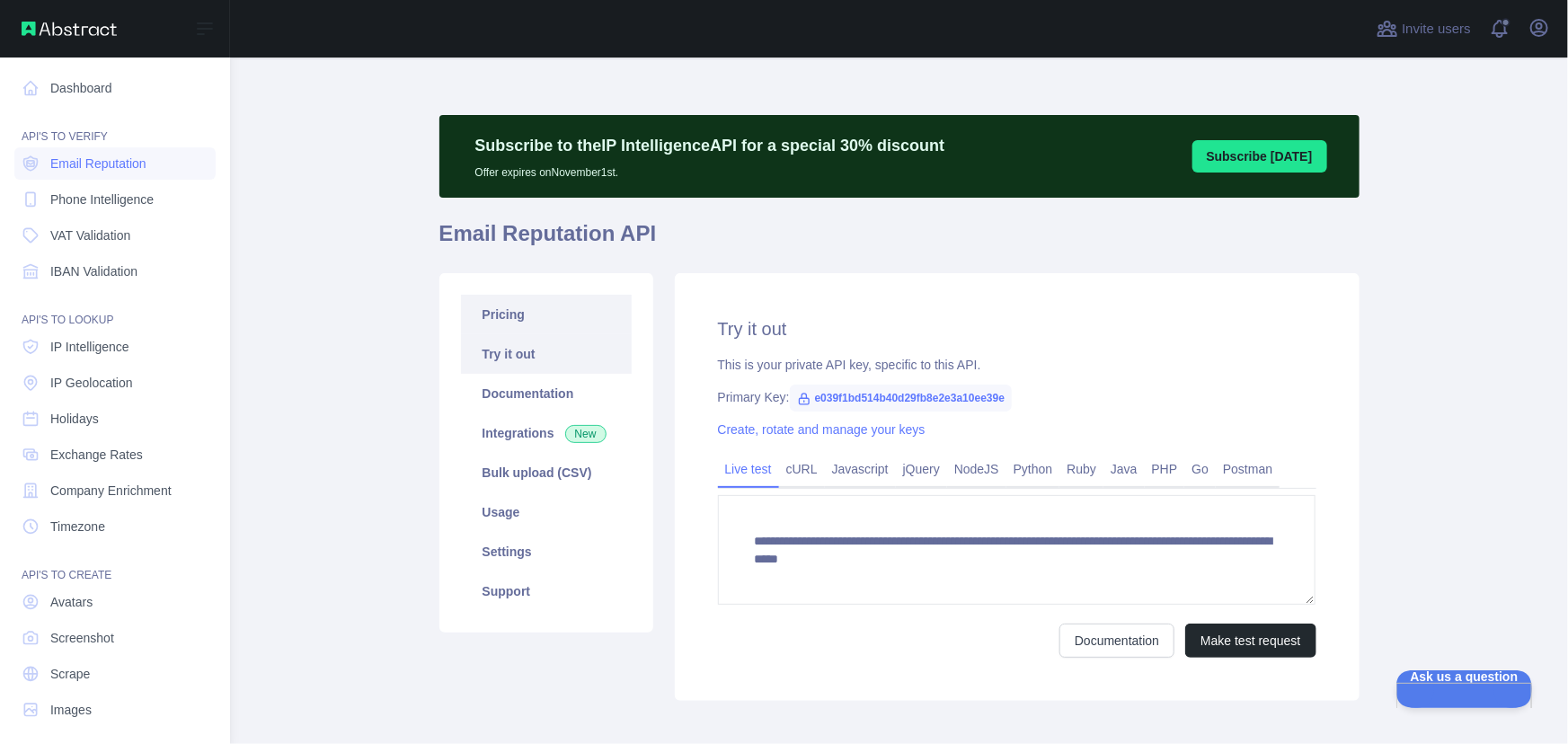
click at [492, 318] on link "Pricing" at bounding box center [546, 314] width 171 height 40
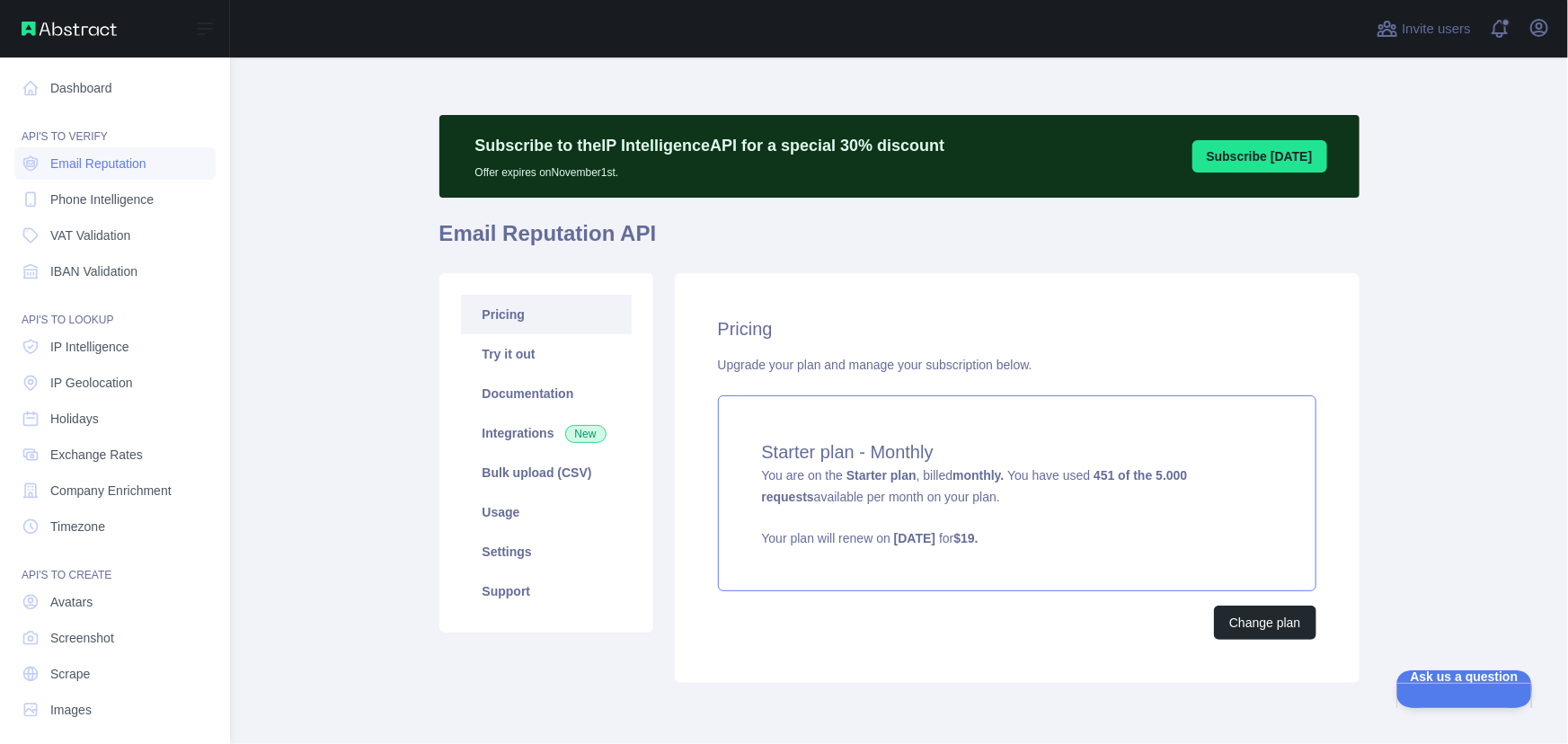
click at [1099, 455] on h4 "Starter plan - Monthly" at bounding box center [1017, 452] width 511 height 25
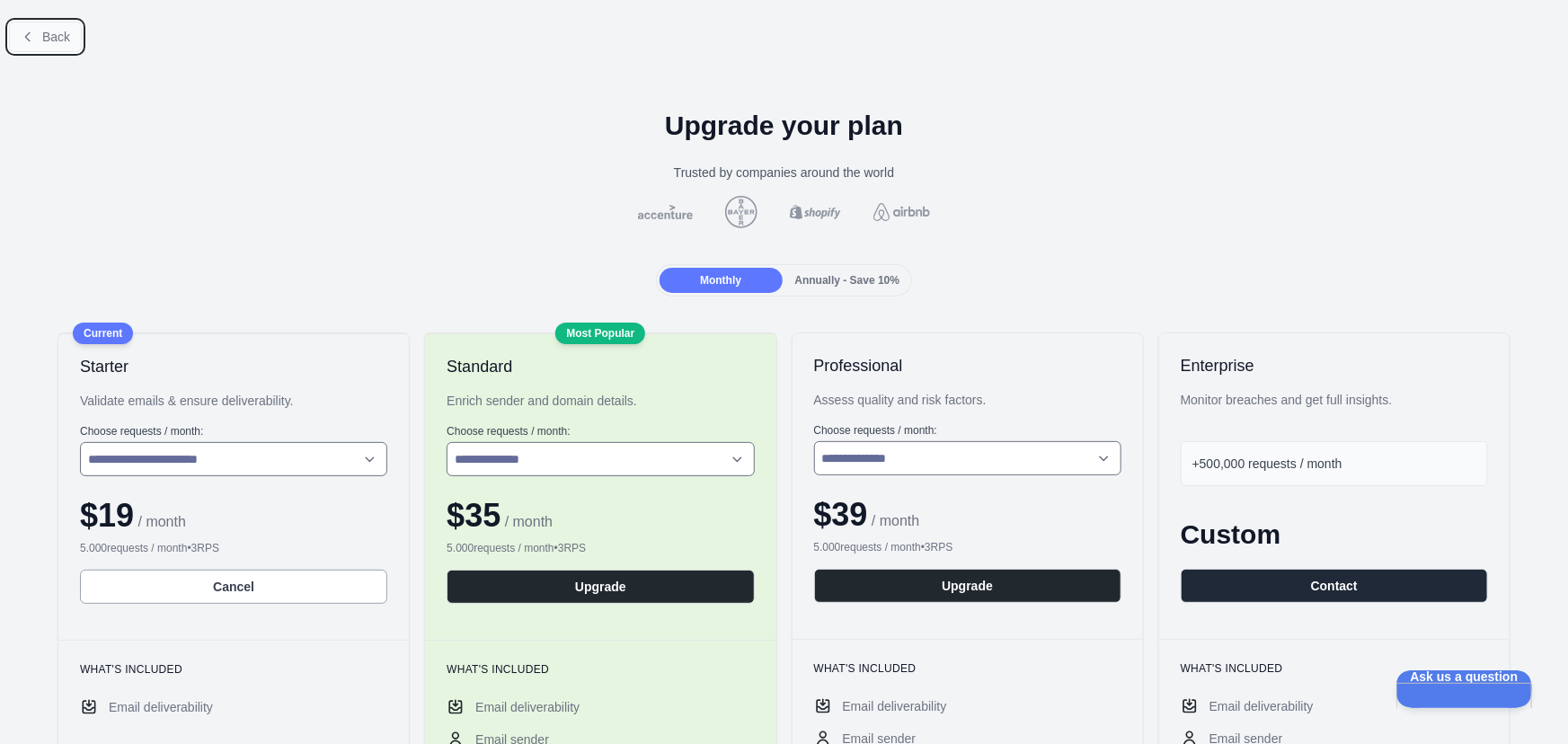
click at [56, 37] on span "Back" at bounding box center [56, 37] width 28 height 15
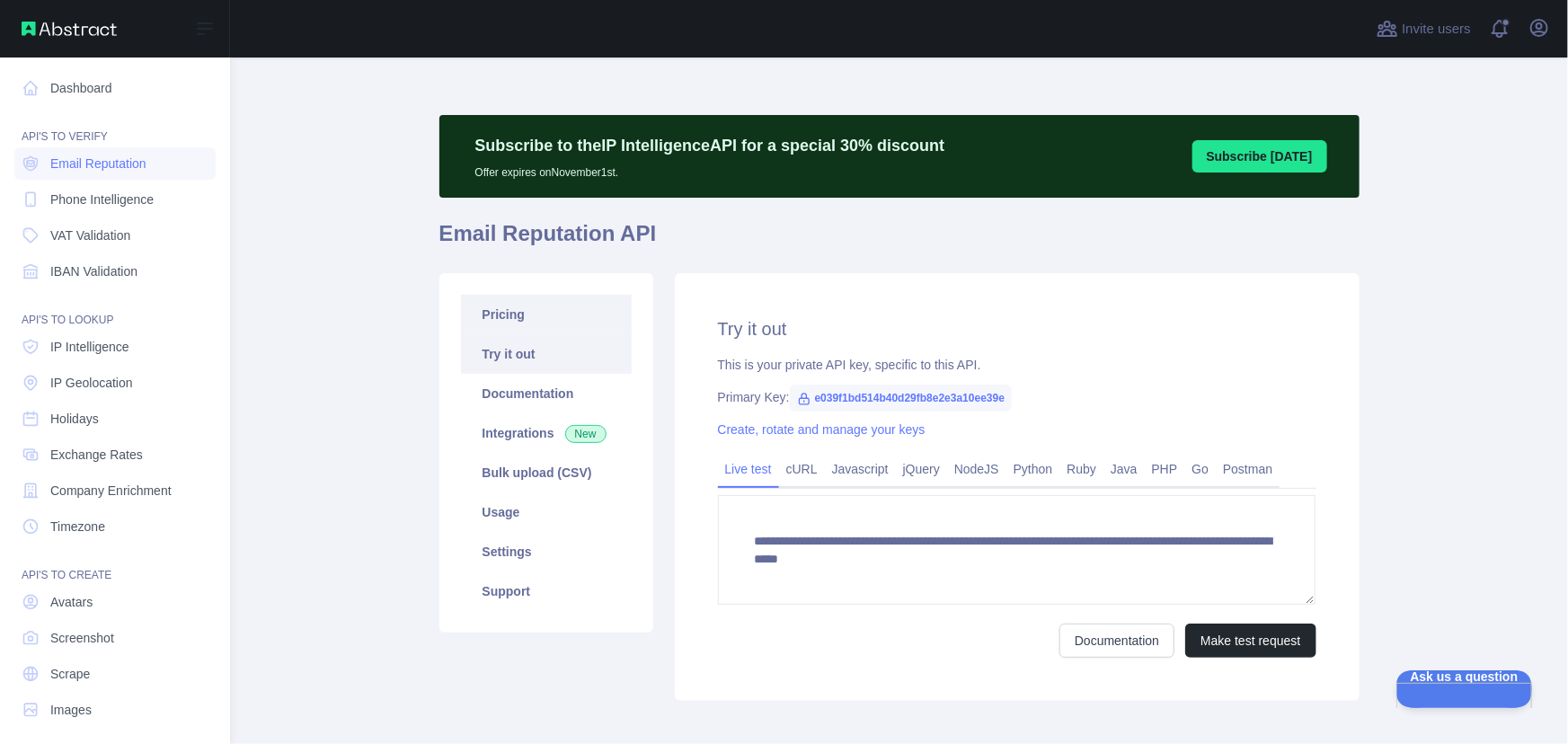
click at [526, 306] on link "Pricing" at bounding box center [546, 314] width 171 height 40
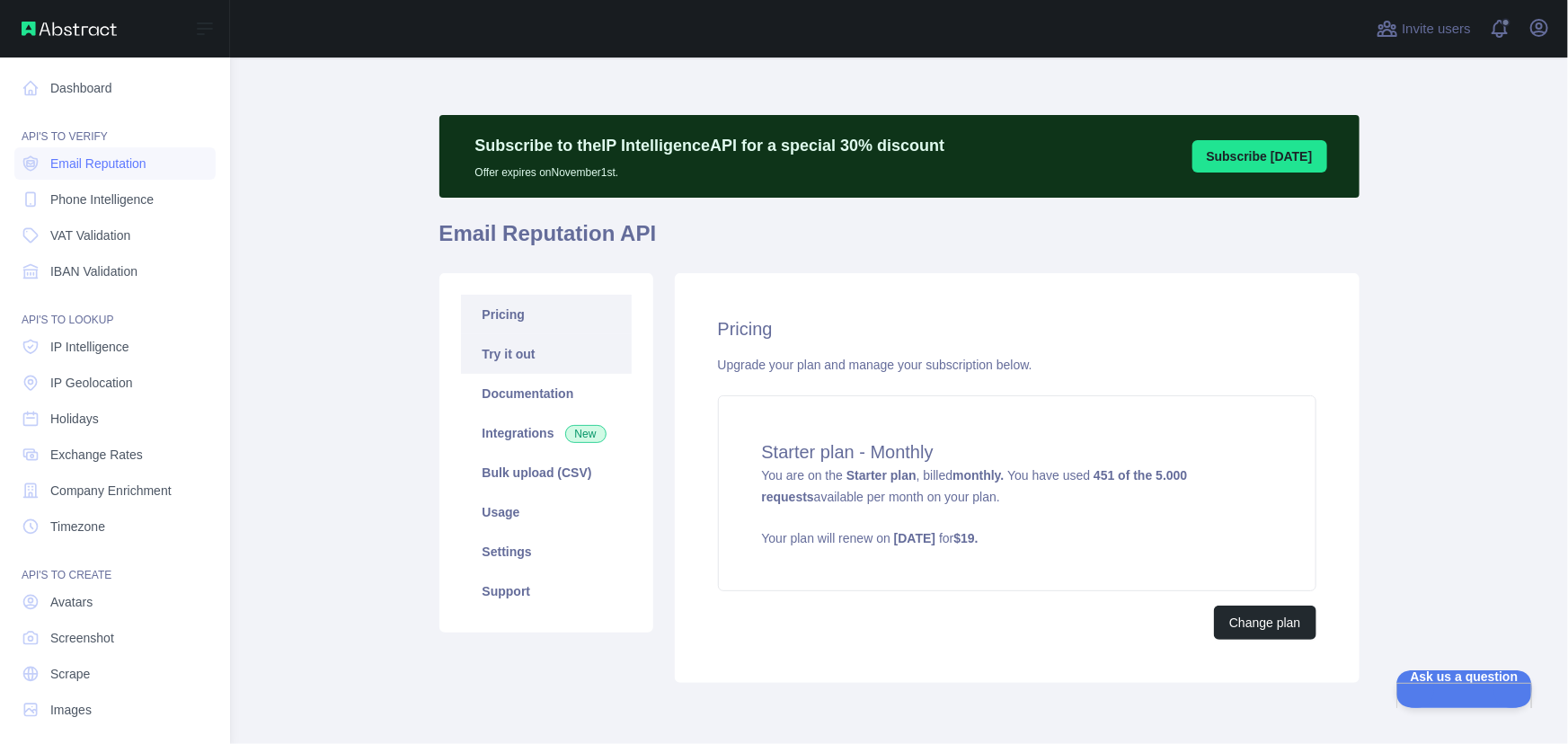
click at [561, 359] on link "Try it out" at bounding box center [546, 354] width 171 height 40
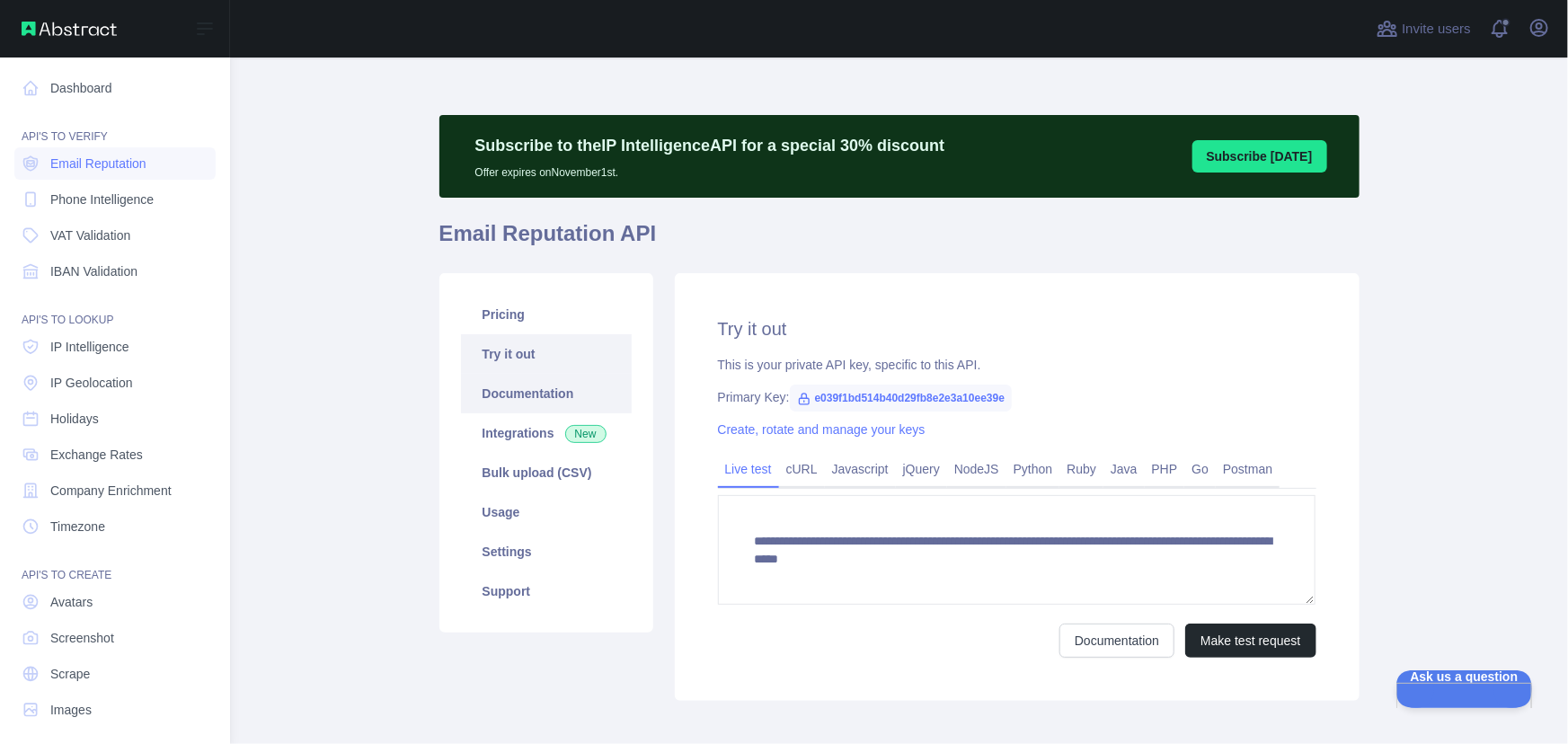
click at [549, 395] on link "Documentation" at bounding box center [546, 393] width 171 height 40
click at [506, 516] on link "Usage" at bounding box center [546, 512] width 171 height 40
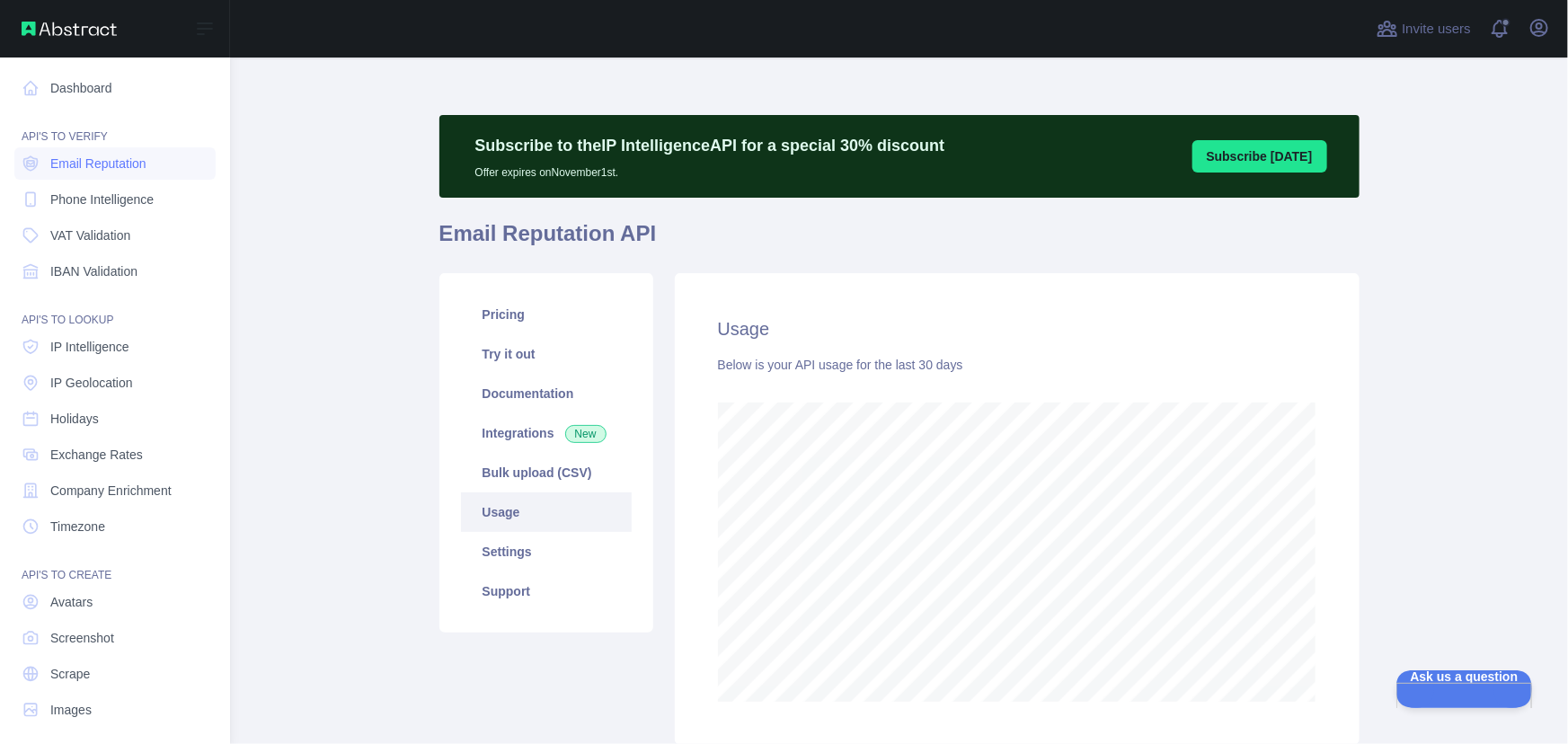
scroll to position [686, 1327]
click at [500, 548] on link "Settings" at bounding box center [546, 551] width 171 height 40
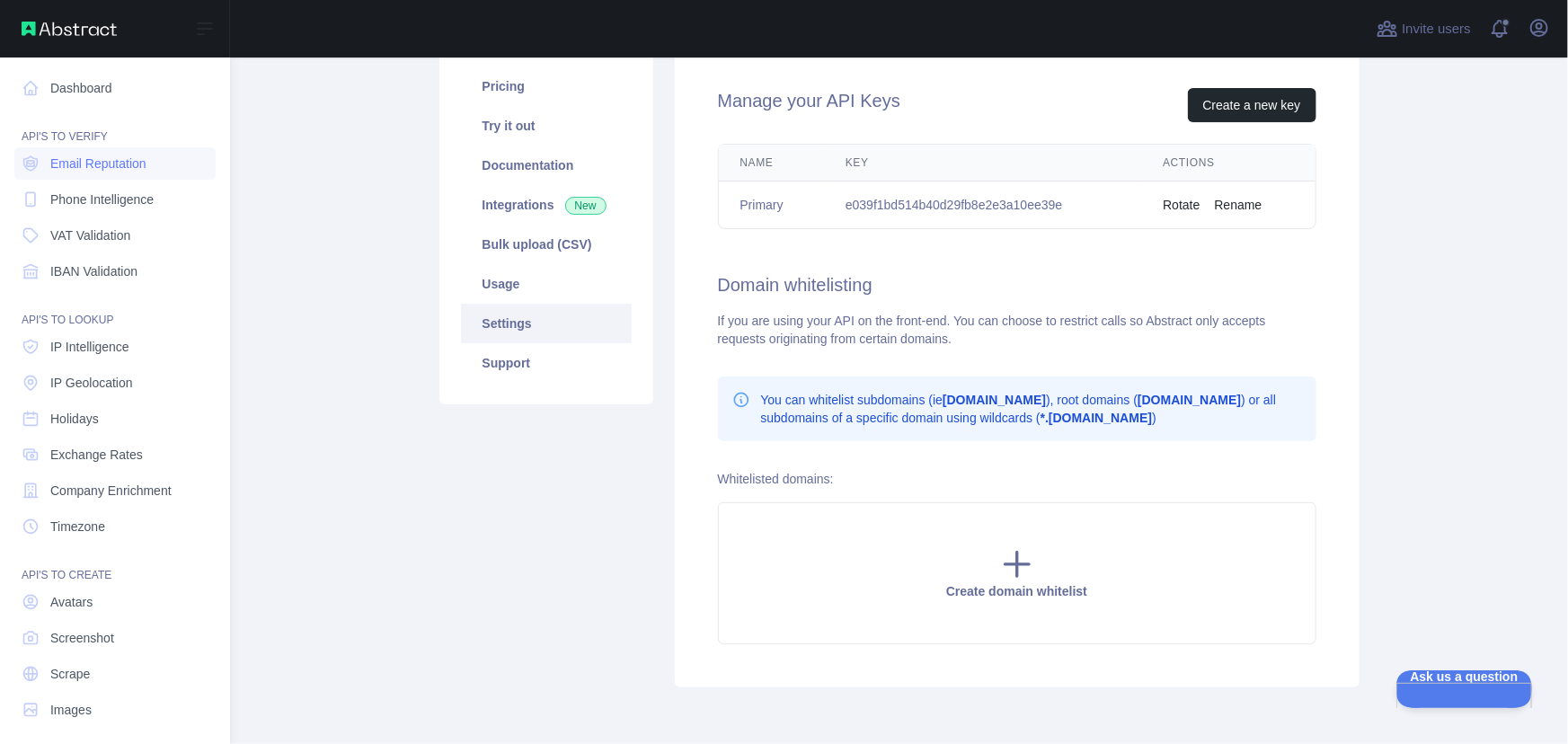
scroll to position [244, 0]
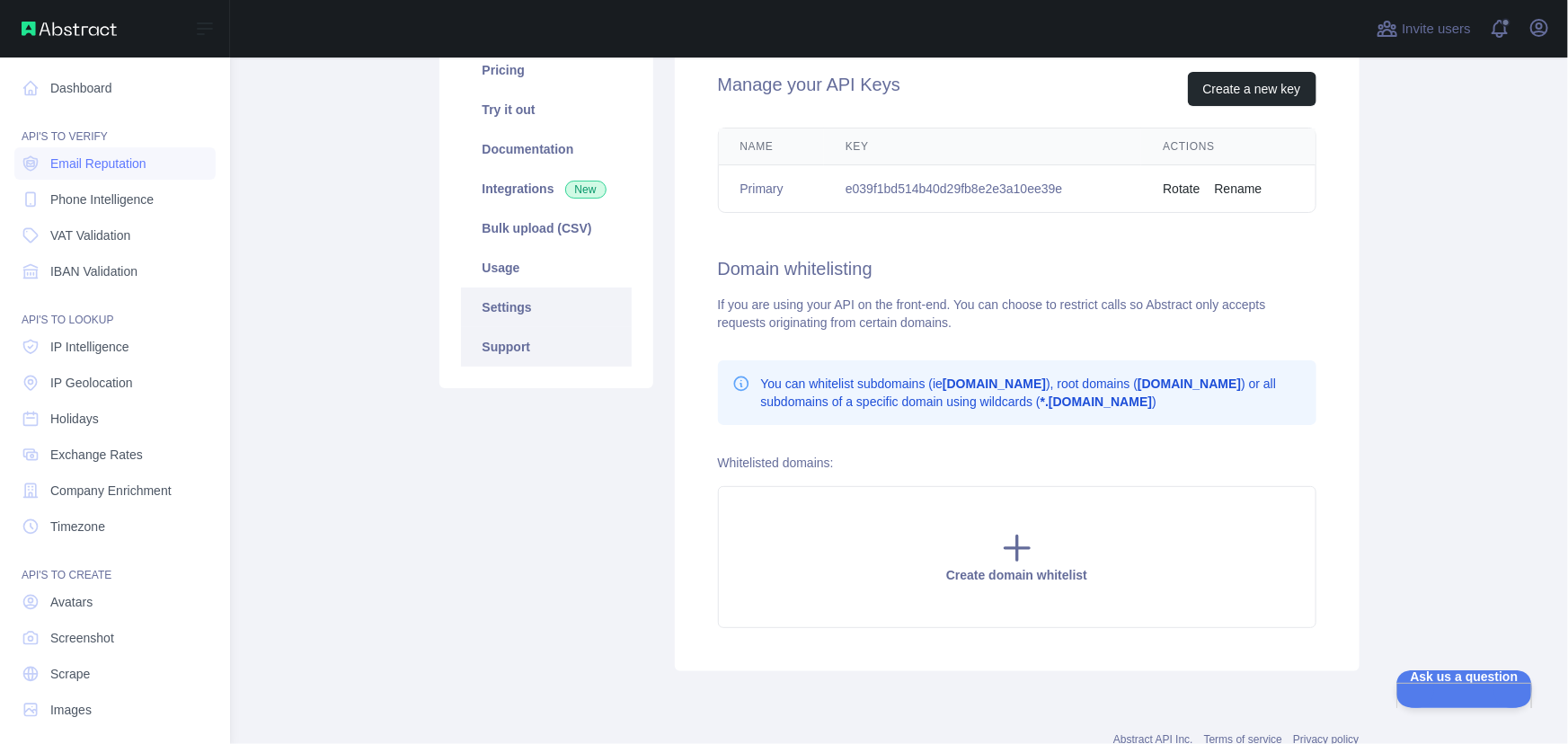
click at [515, 346] on link "Support" at bounding box center [546, 347] width 171 height 40
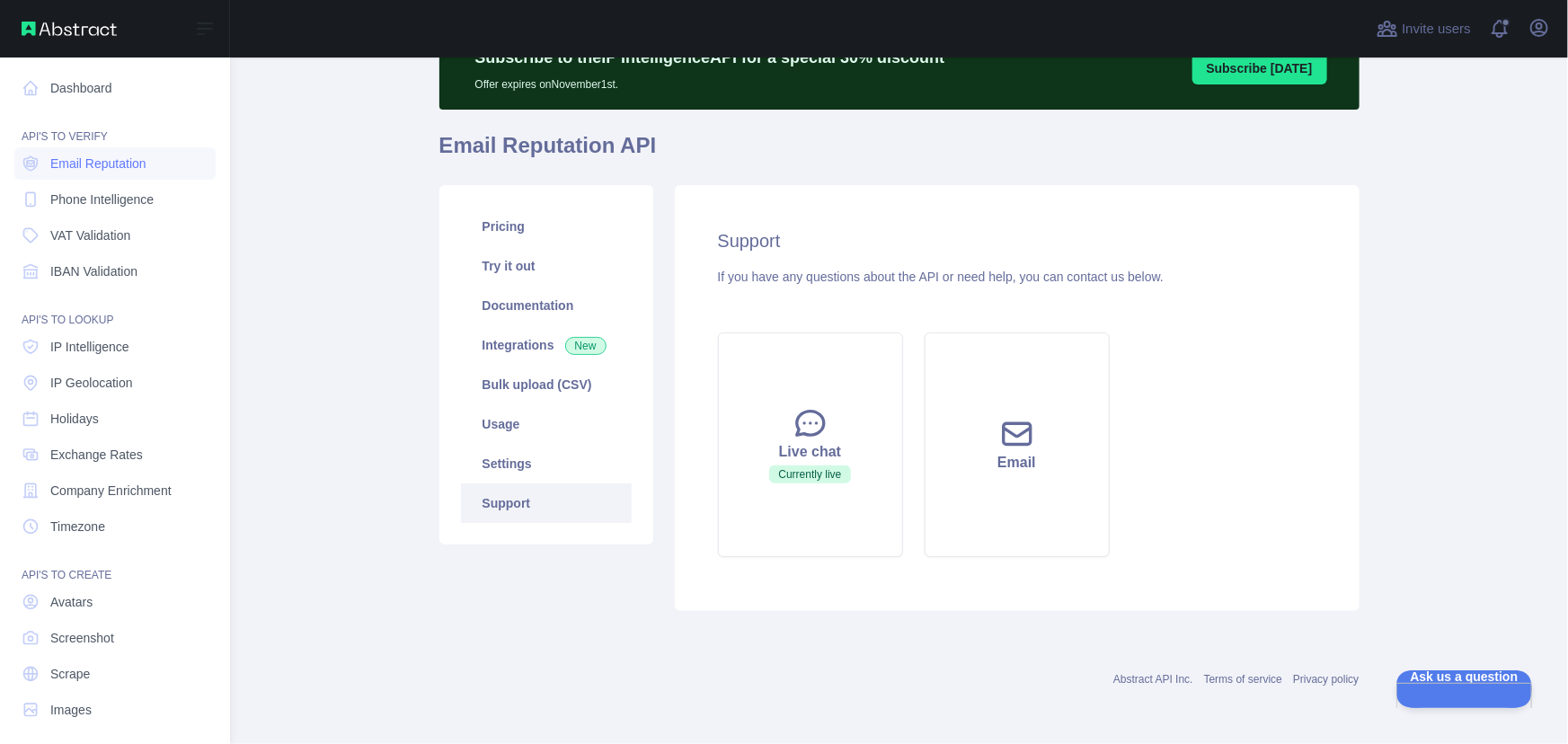
scroll to position [87, 0]
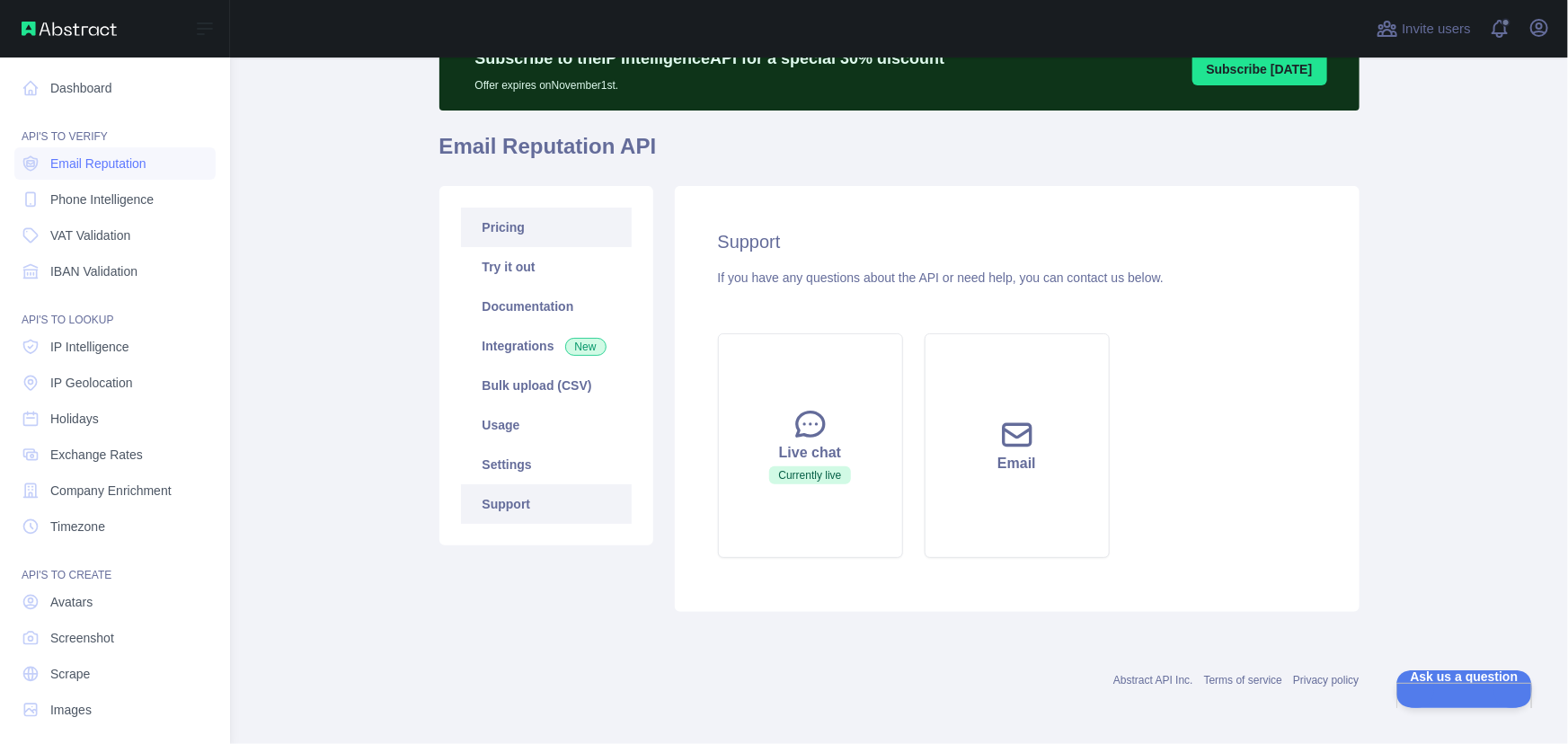
click at [538, 225] on link "Pricing" at bounding box center [546, 227] width 171 height 40
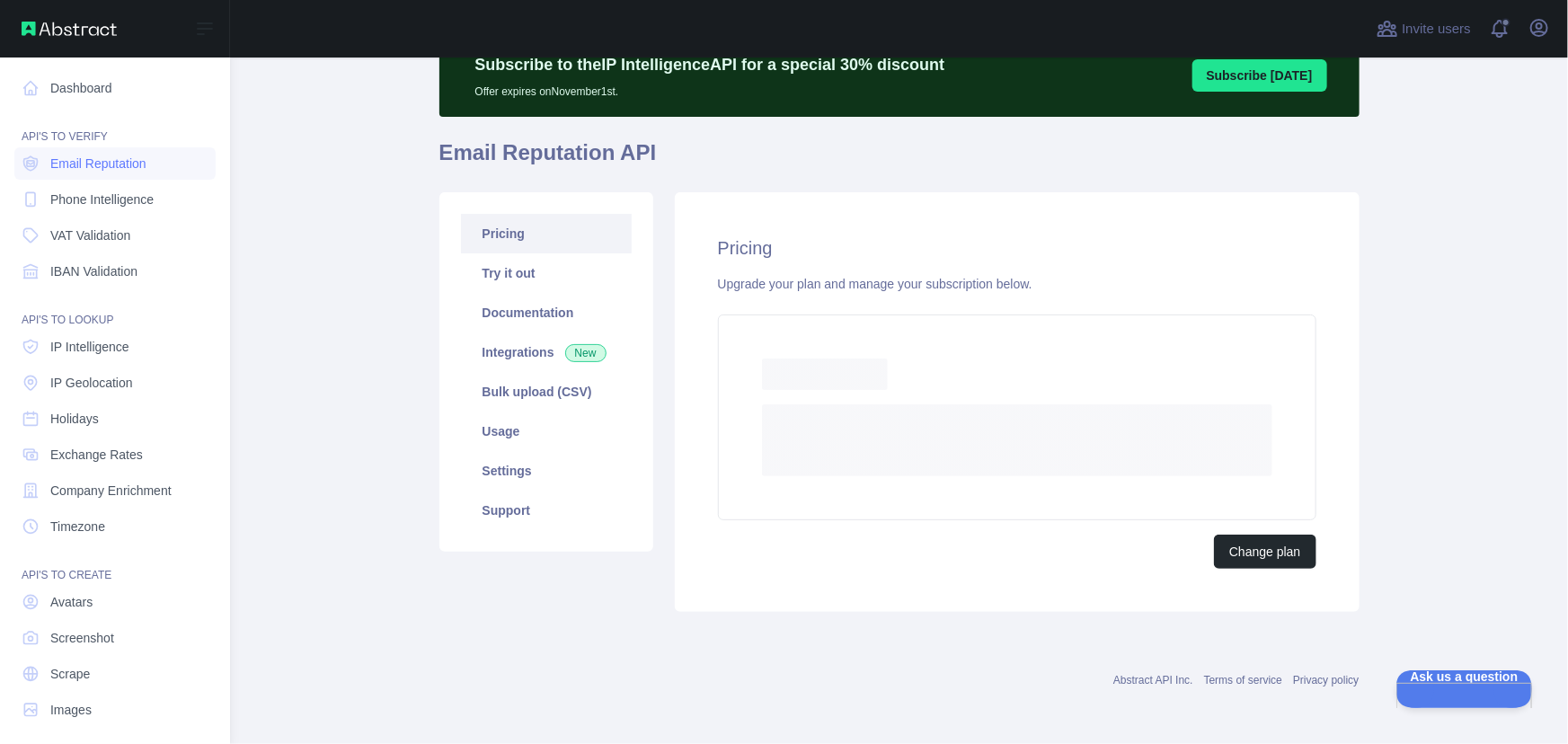
scroll to position [71, 0]
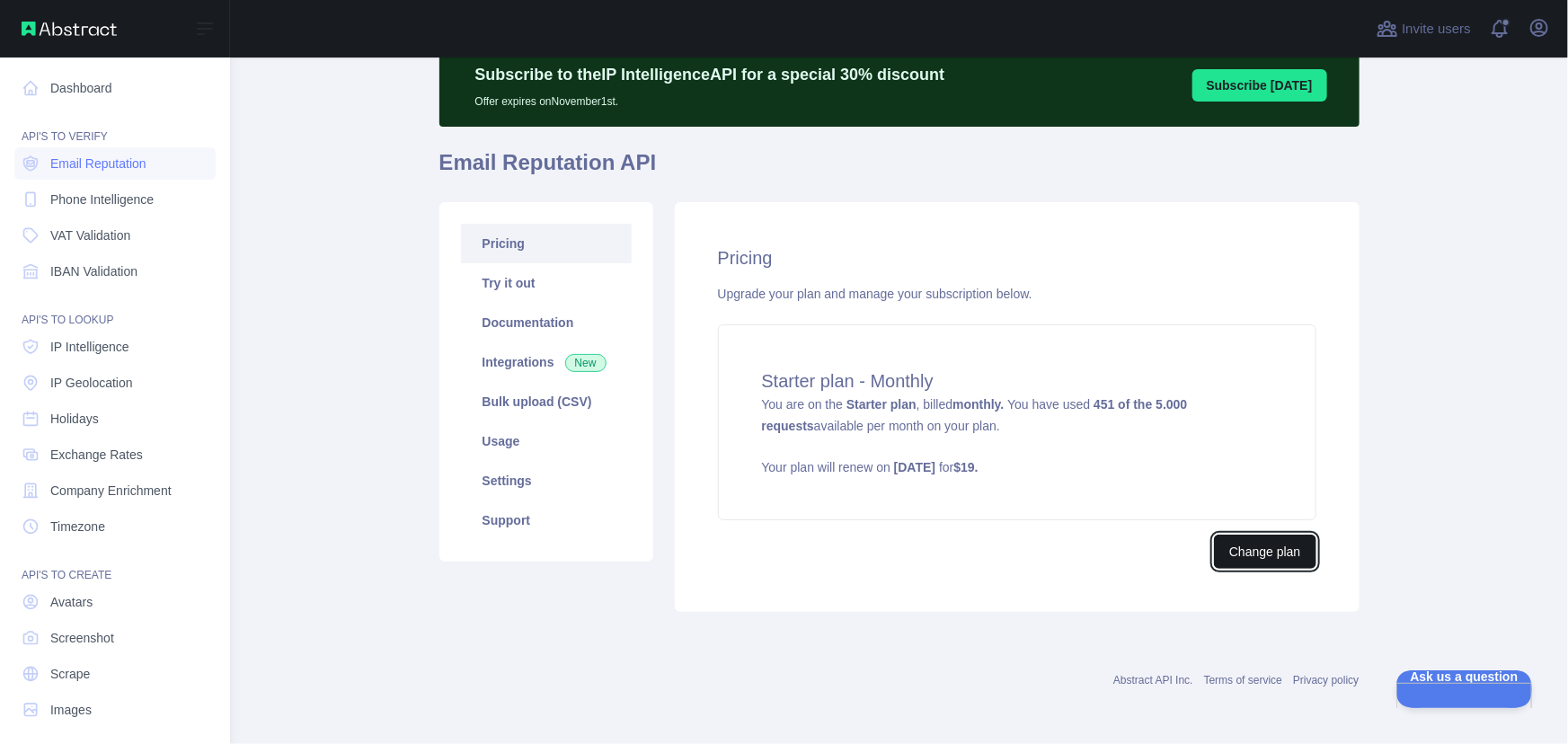
click at [1280, 545] on button "Change plan" at bounding box center [1265, 551] width 102 height 35
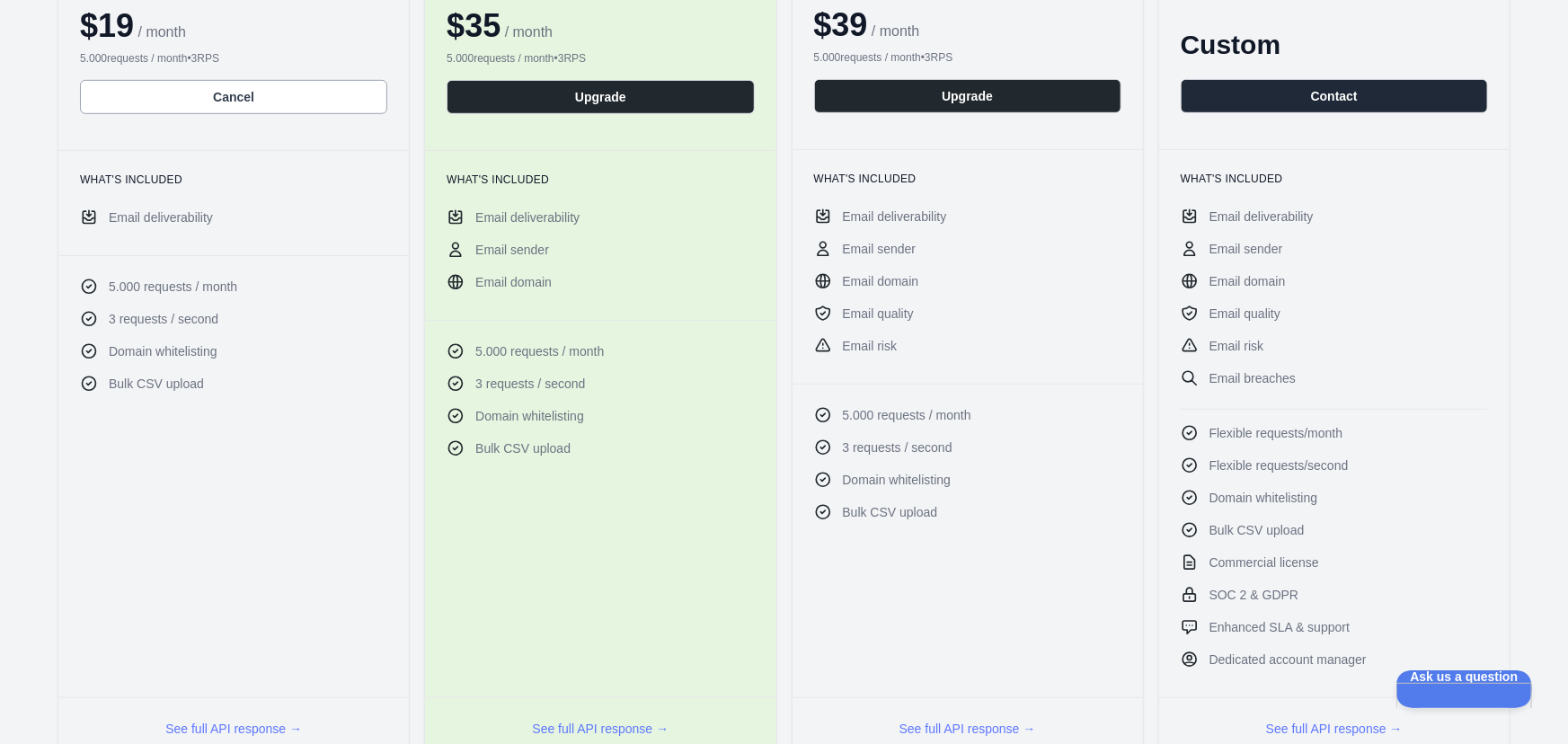
scroll to position [326, 0]
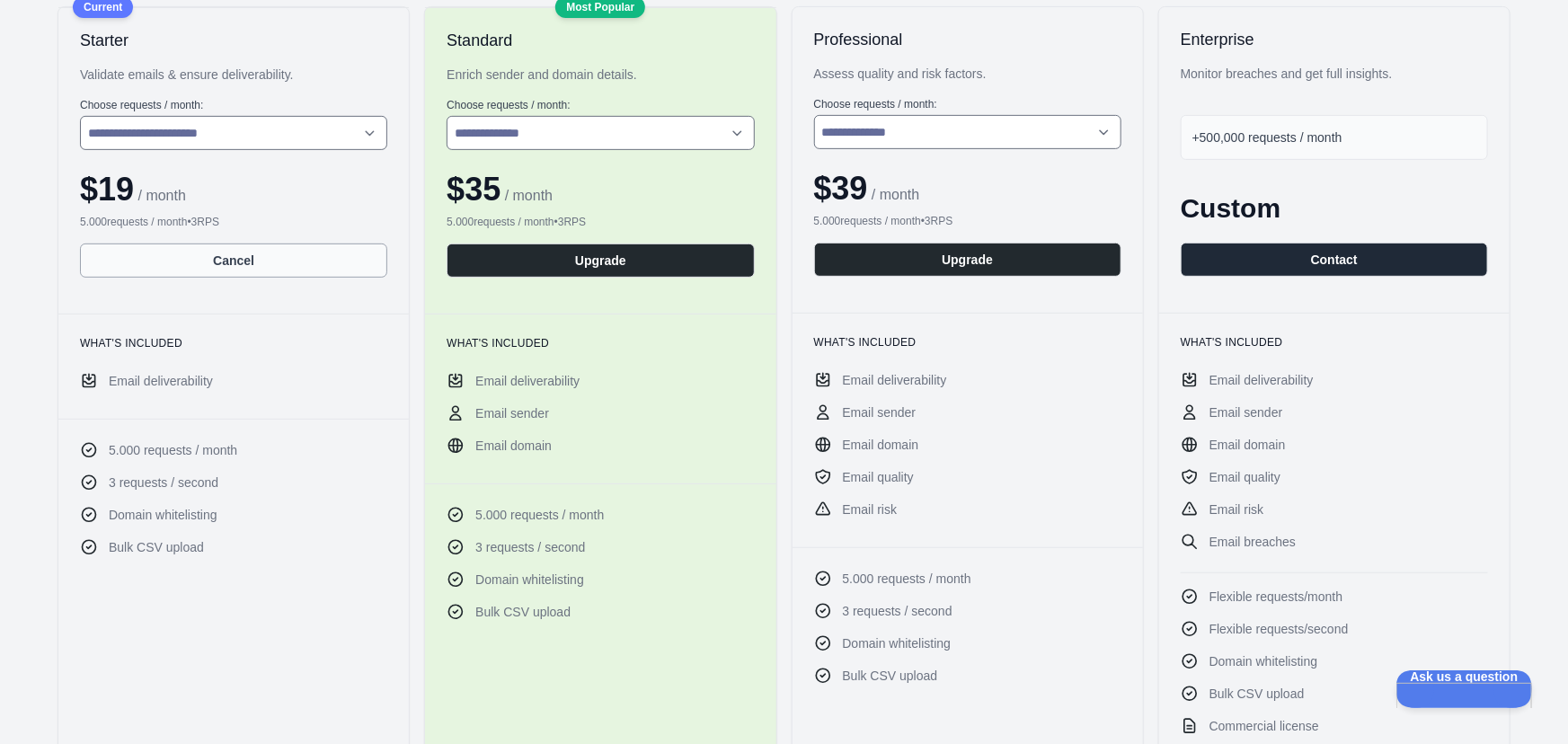
click at [266, 259] on button "Cancel" at bounding box center [233, 260] width 307 height 35
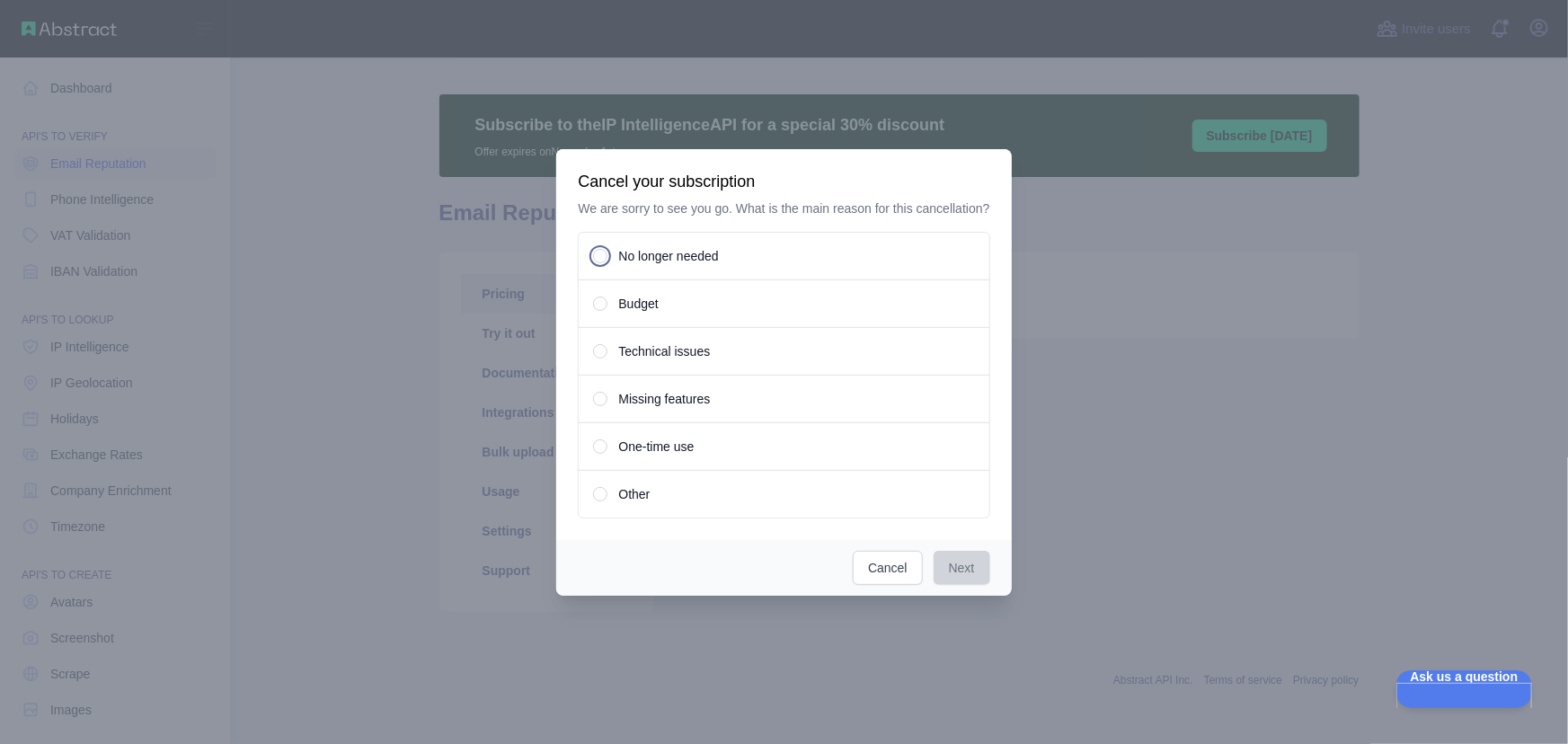
click at [697, 254] on span "No longer needed" at bounding box center [668, 256] width 100 height 18
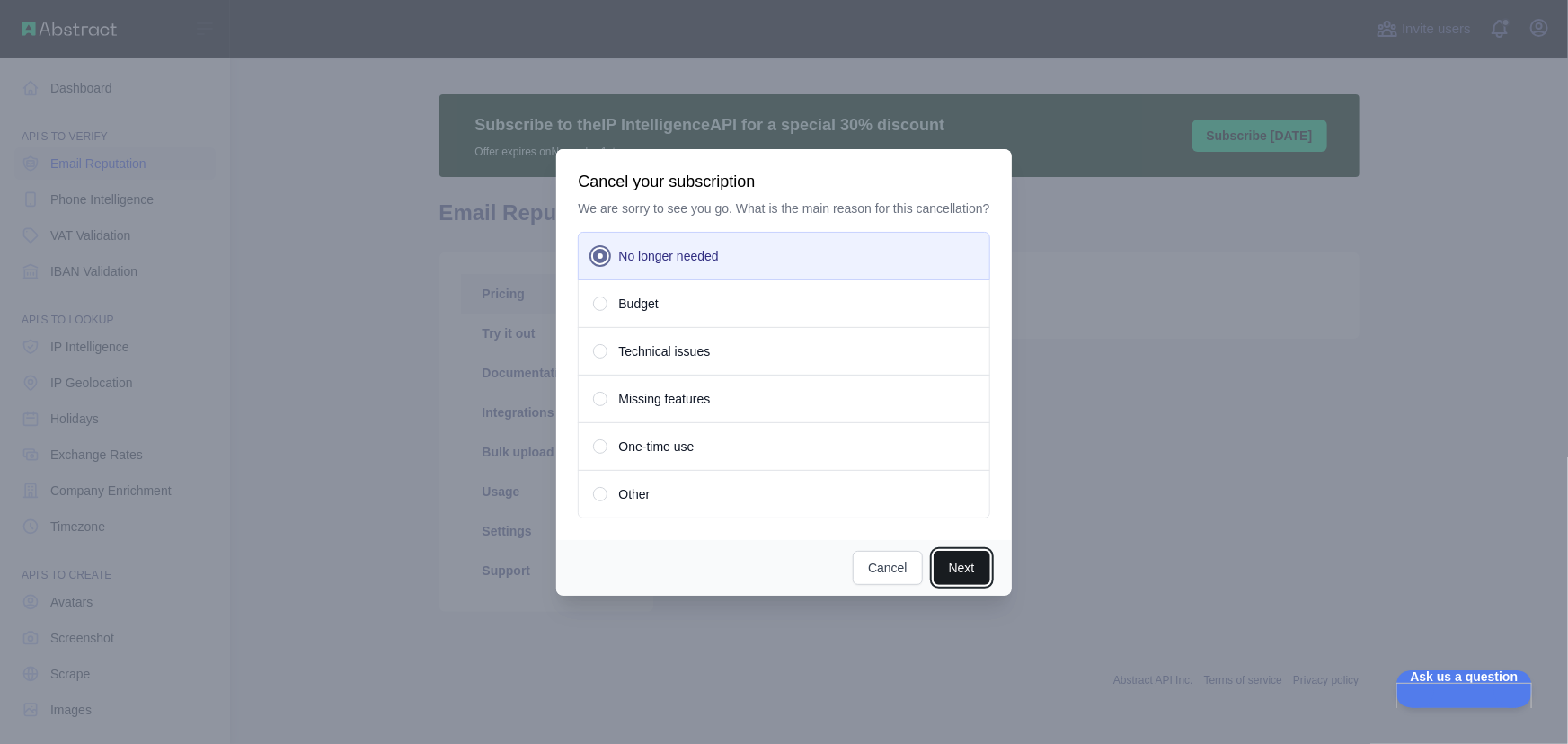
click at [966, 573] on button "Next" at bounding box center [961, 568] width 56 height 35
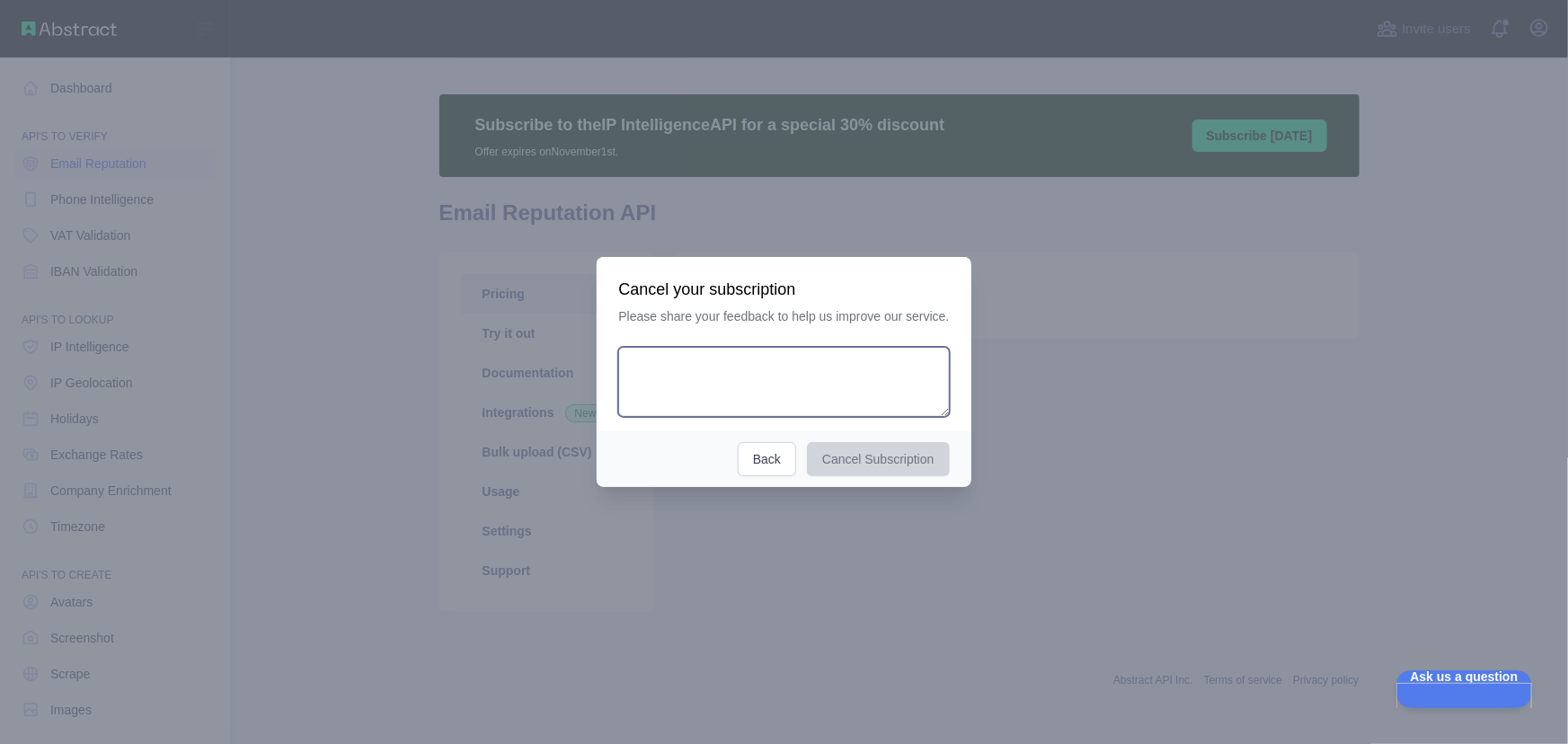
click at [781, 381] on textarea at bounding box center [784, 381] width 331 height 70
click at [749, 366] on textarea "**********" at bounding box center [781, 381] width 324 height 70
drag, startPoint x: 749, startPoint y: 366, endPoint x: 720, endPoint y: 369, distance: 29.2
click at [720, 369] on textarea "**********" at bounding box center [781, 381] width 324 height 70
click at [804, 377] on textarea "**********" at bounding box center [781, 381] width 324 height 70
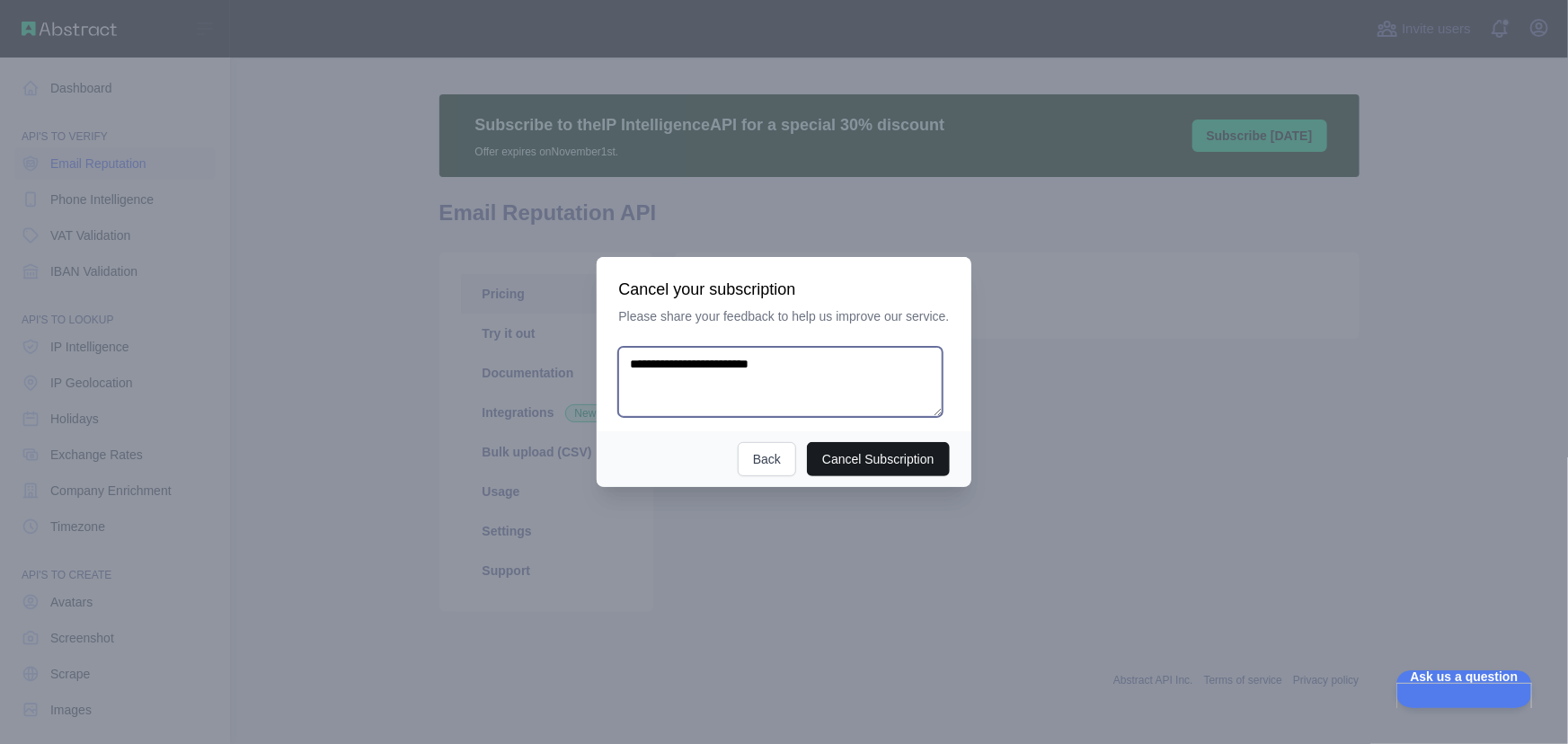
type textarea "**********"
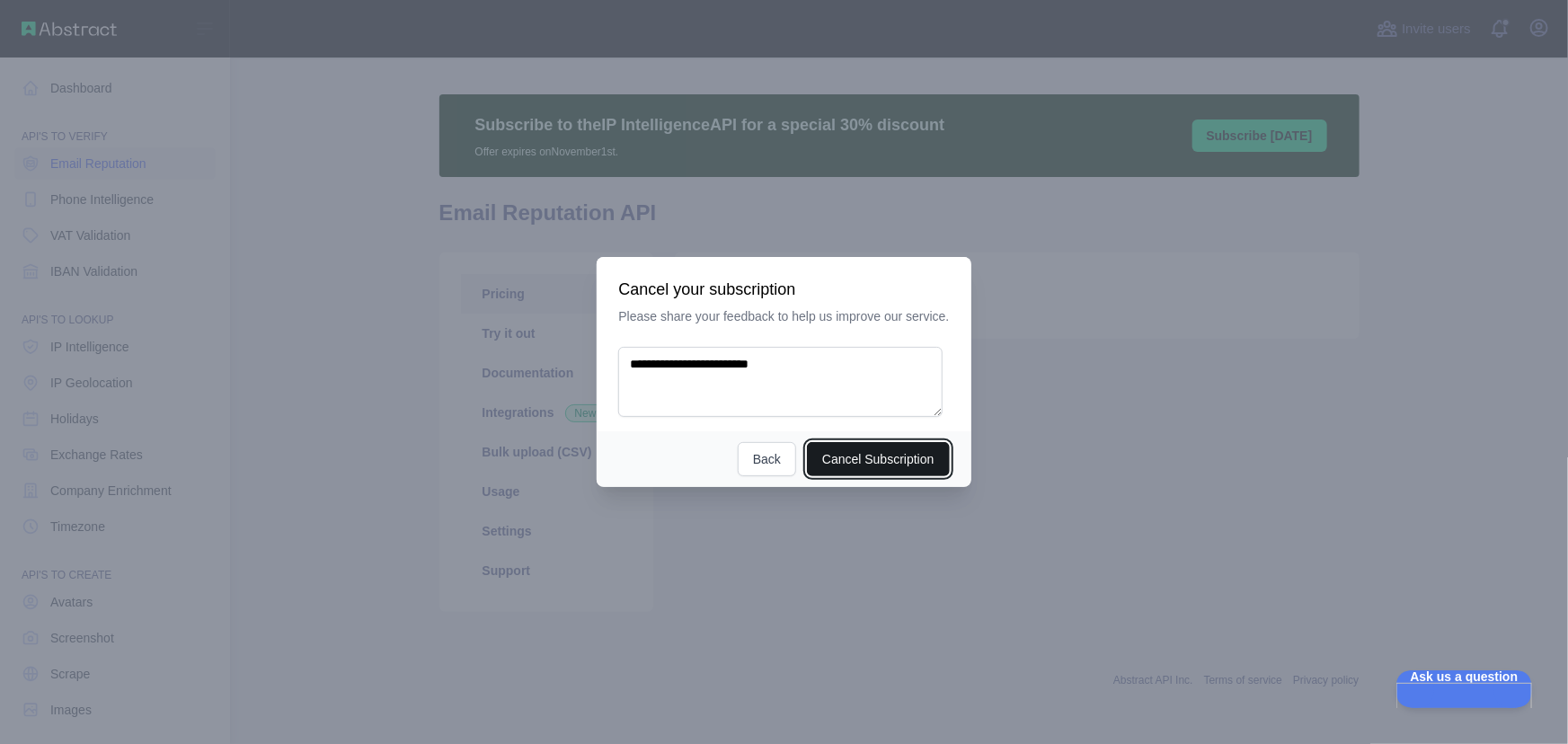
click at [889, 460] on button "Cancel Subscription" at bounding box center [878, 459] width 143 height 35
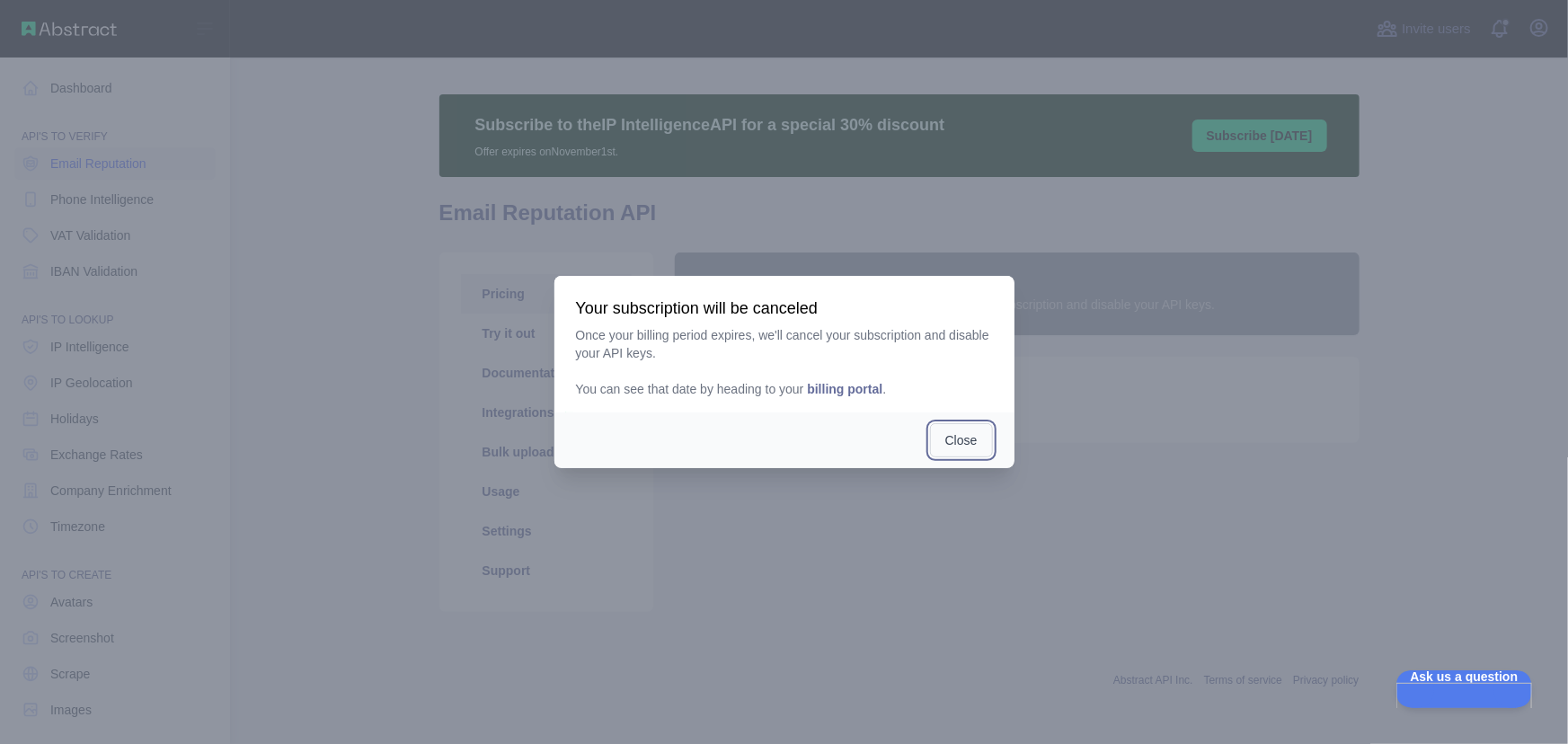
click at [978, 437] on button "Close" at bounding box center [961, 440] width 63 height 35
